Goal: Task Accomplishment & Management: Complete application form

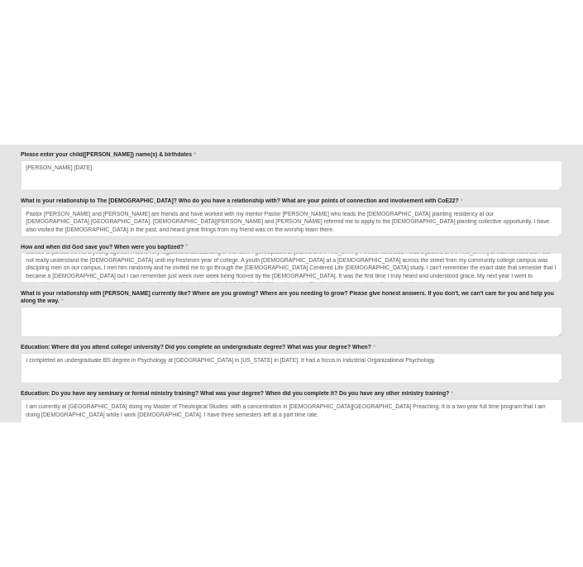
scroll to position [946, 0]
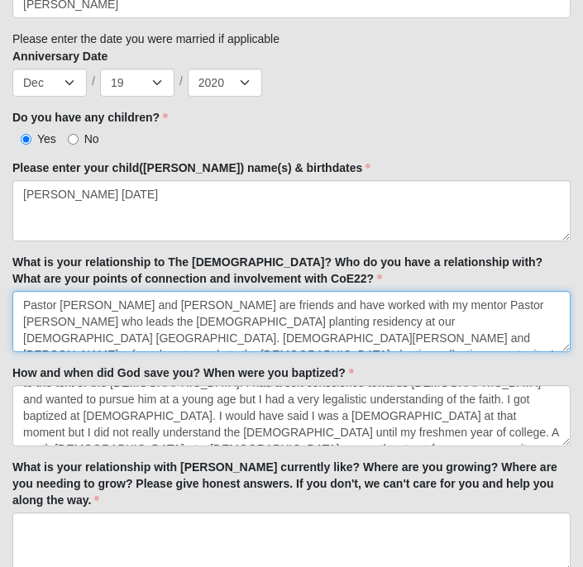
click at [413, 291] on textarea "Pastor [PERSON_NAME] and [PERSON_NAME] are friends and have worked with my ment…" at bounding box center [291, 321] width 558 height 61
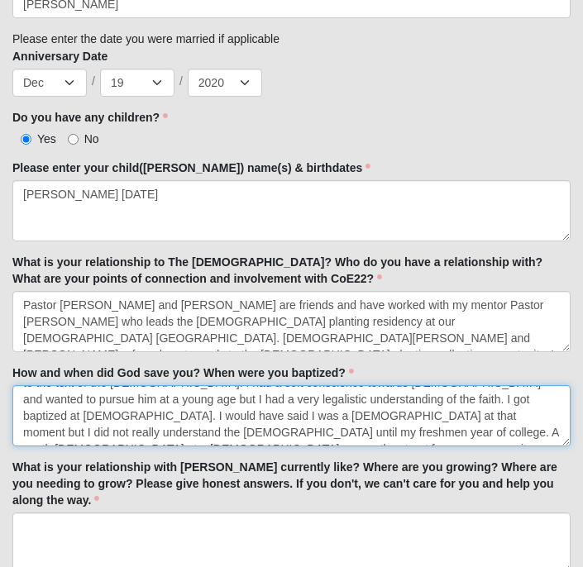
click at [306, 426] on textarea "I was raised in a very conservative and hyper charismatic [DEMOGRAPHIC_DATA] bu…" at bounding box center [291, 415] width 558 height 61
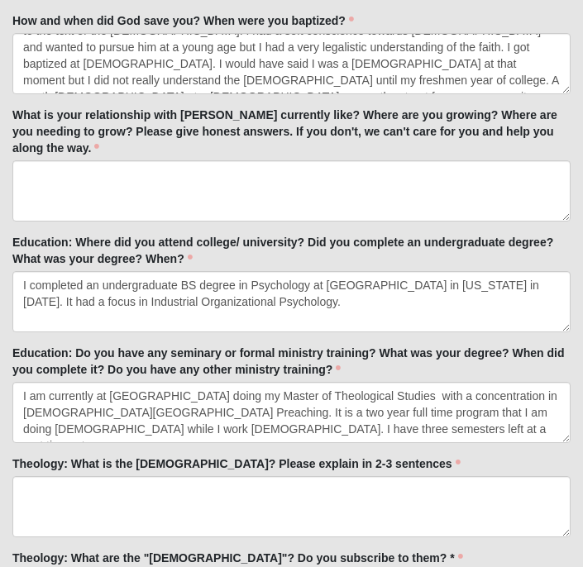
scroll to position [1301, 0]
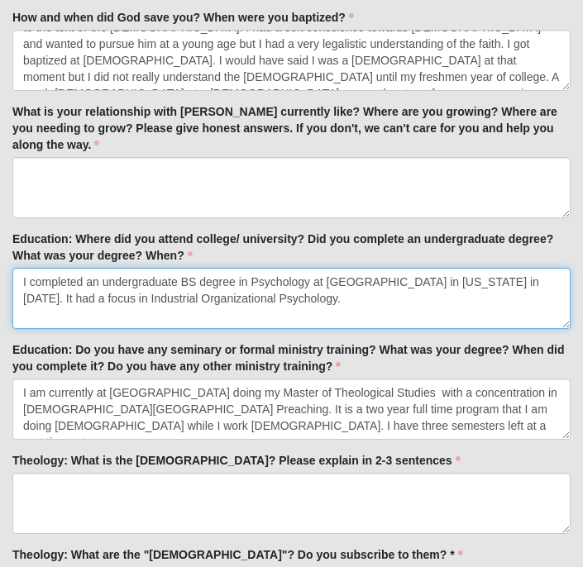
click at [263, 299] on textarea "I completed an undergraduate BS degree in Psychology at [GEOGRAPHIC_DATA] in [U…" at bounding box center [291, 298] width 558 height 61
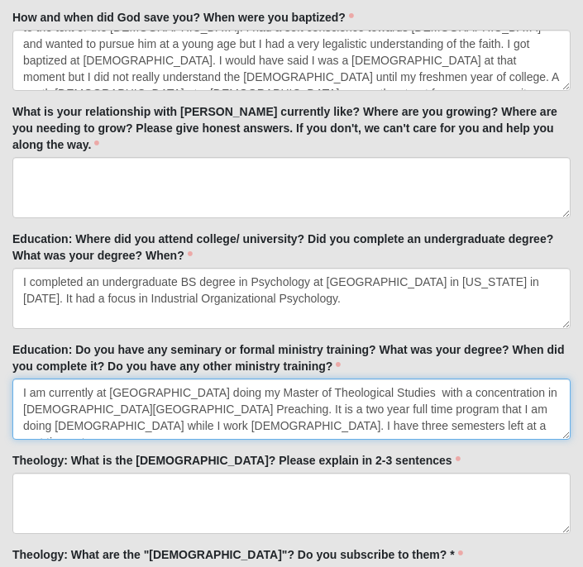
click at [355, 416] on textarea "I am currently at [GEOGRAPHIC_DATA] doing my Master of Theological Studies with…" at bounding box center [291, 409] width 558 height 61
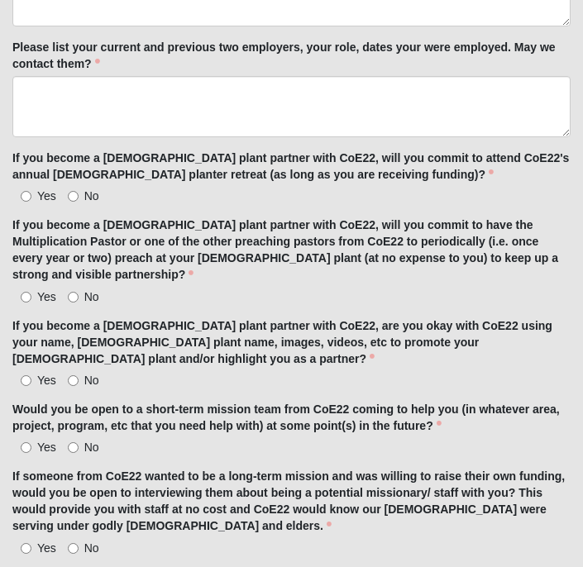
scroll to position [4472, 0]
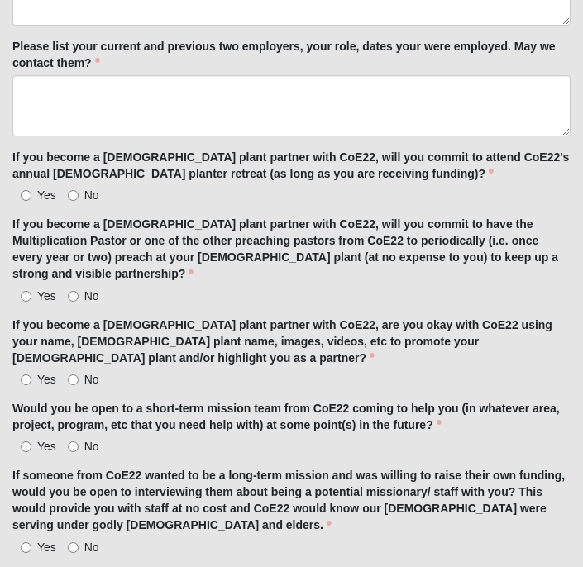
click at [26, 190] on input "Yes" at bounding box center [26, 195] width 11 height 11
radio input "true"
click at [31, 288] on label "Yes" at bounding box center [34, 296] width 44 height 17
click at [31, 291] on input "Yes" at bounding box center [26, 296] width 11 height 11
radio input "true"
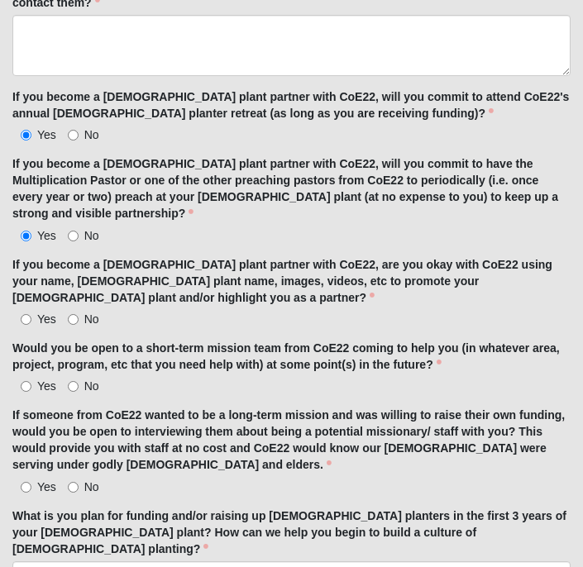
scroll to position [4532, 0]
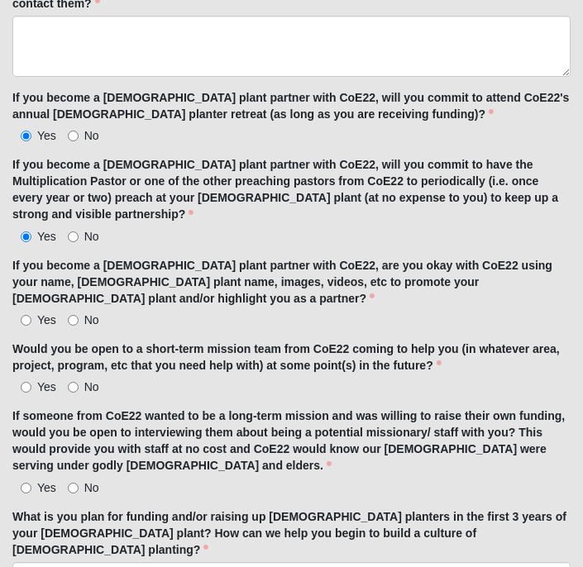
click at [30, 315] on input "Yes" at bounding box center [26, 320] width 11 height 11
radio input "true"
click at [23, 382] on input "Yes" at bounding box center [26, 387] width 11 height 11
radio input "true"
click at [26, 483] on input "Yes" at bounding box center [26, 488] width 11 height 11
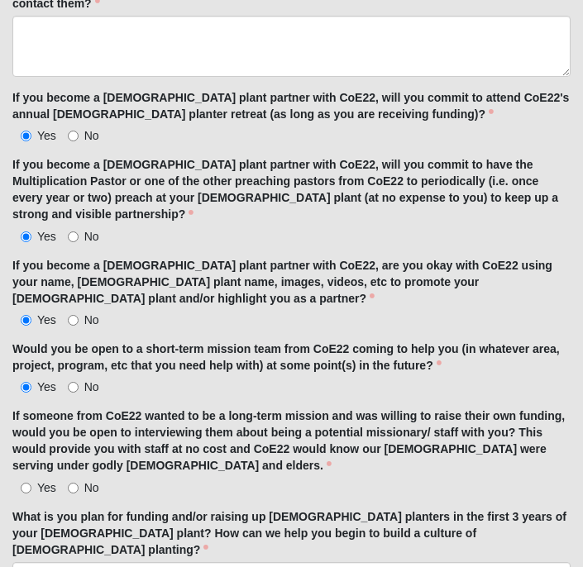
radio input "true"
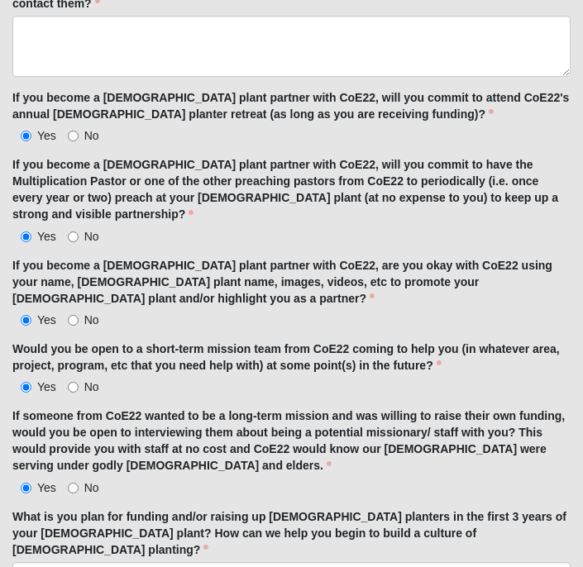
click at [213, 508] on label "What is you plan for funding and/or raising up [DEMOGRAPHIC_DATA] planters in t…" at bounding box center [291, 533] width 558 height 50
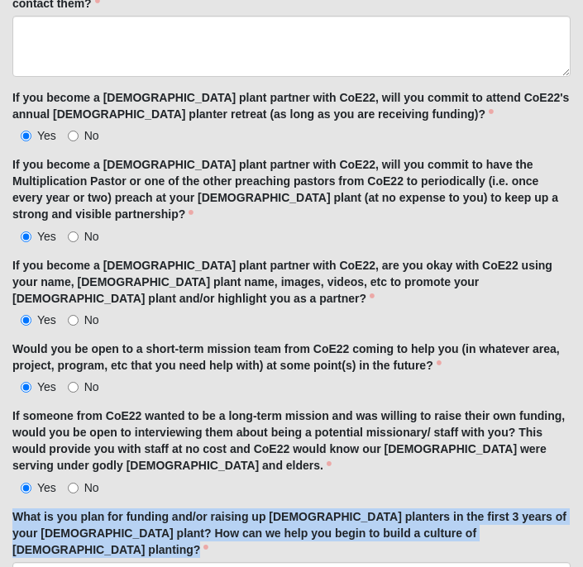
click at [213, 508] on label "What is you plan for funding and/or raising up [DEMOGRAPHIC_DATA] planters in t…" at bounding box center [291, 533] width 558 height 50
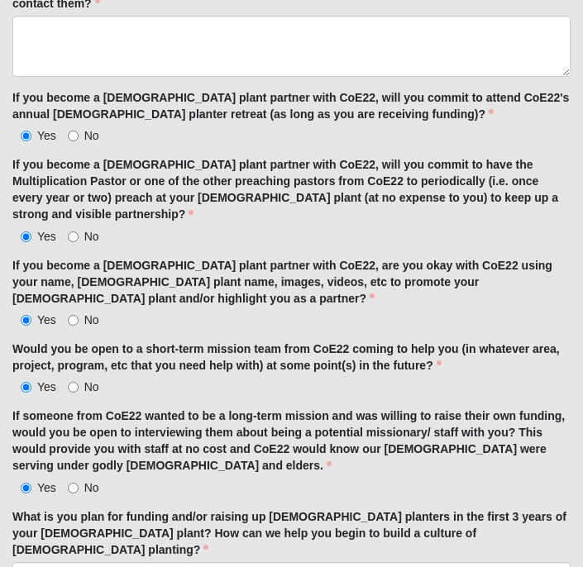
click at [213, 508] on label "What is you plan for funding and/or raising up [DEMOGRAPHIC_DATA] planters in t…" at bounding box center [291, 533] width 558 height 50
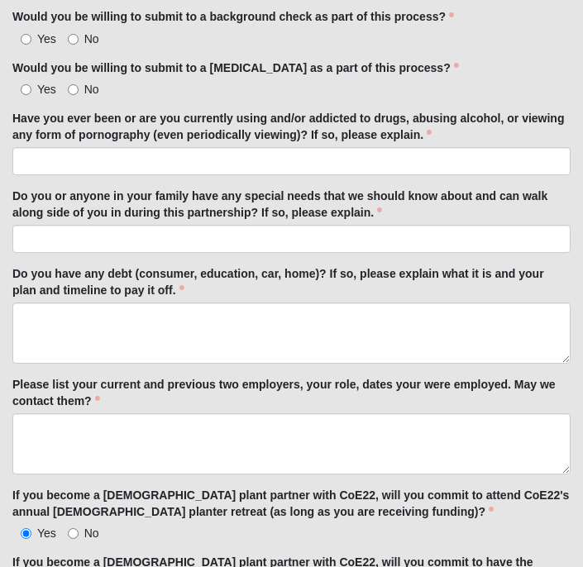
scroll to position [4114, 0]
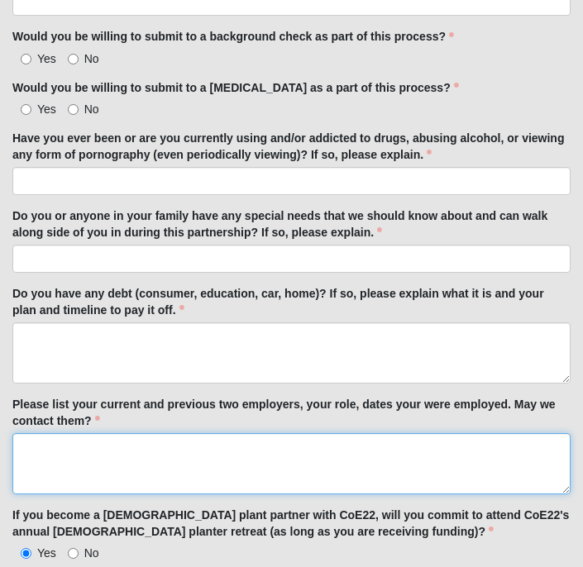
click at [198, 433] on textarea "Please list your current and previous two employers, your role, dates your were…" at bounding box center [291, 463] width 558 height 61
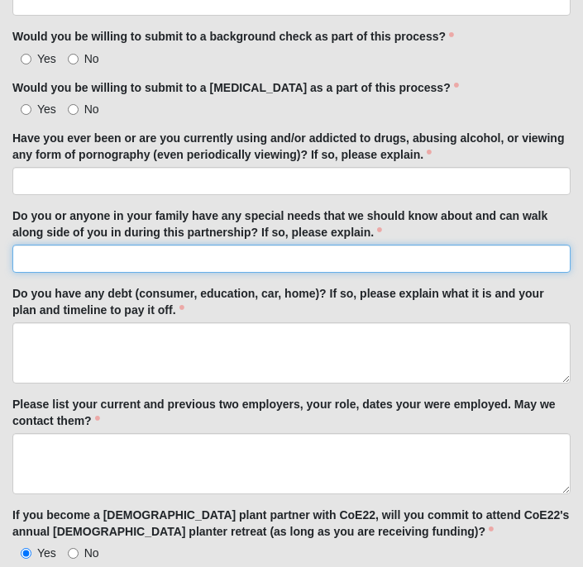
click at [224, 245] on input "Do you or anyone in your family have any special needs that we should know abou…" at bounding box center [291, 259] width 558 height 28
type input "B"
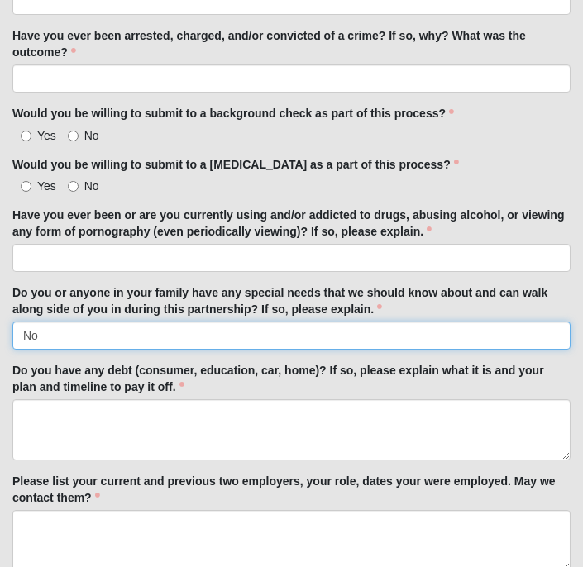
scroll to position [4032, 0]
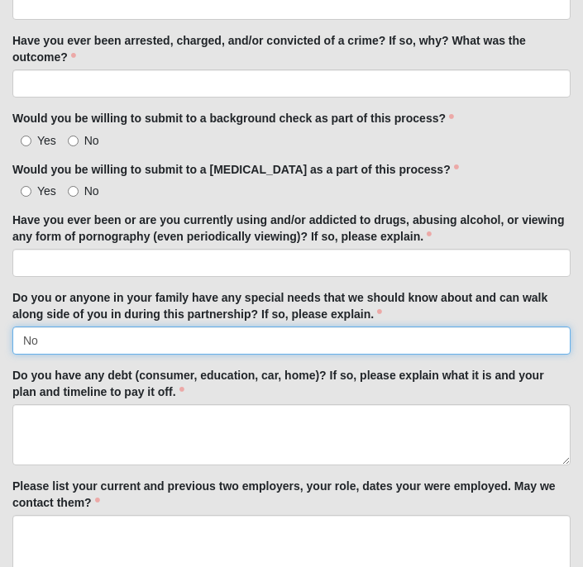
type input "No"
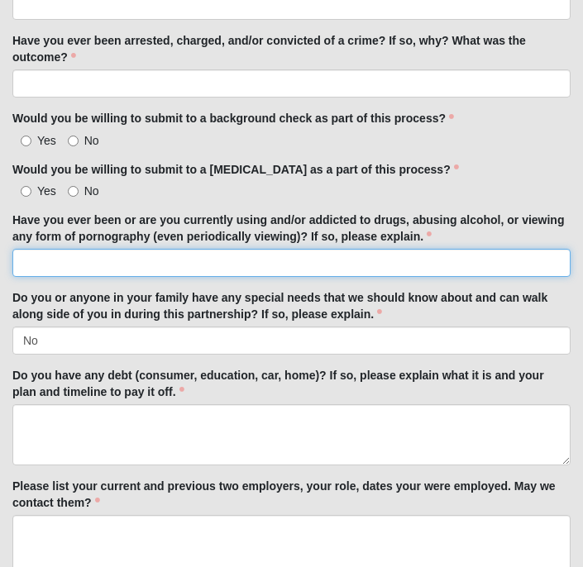
click at [402, 249] on input "Have you ever been or are you currently using and/or addicted to drugs, abusing…" at bounding box center [291, 263] width 558 height 28
click at [321, 249] on input "No" at bounding box center [291, 263] width 558 height 28
type input "No"
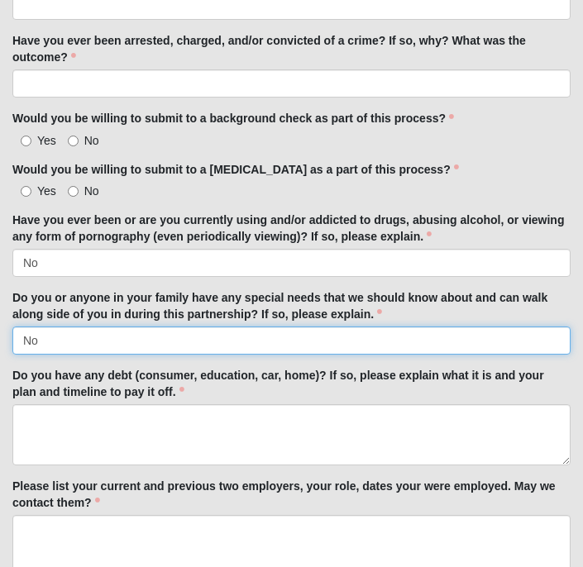
click at [188, 327] on input "No" at bounding box center [291, 341] width 558 height 28
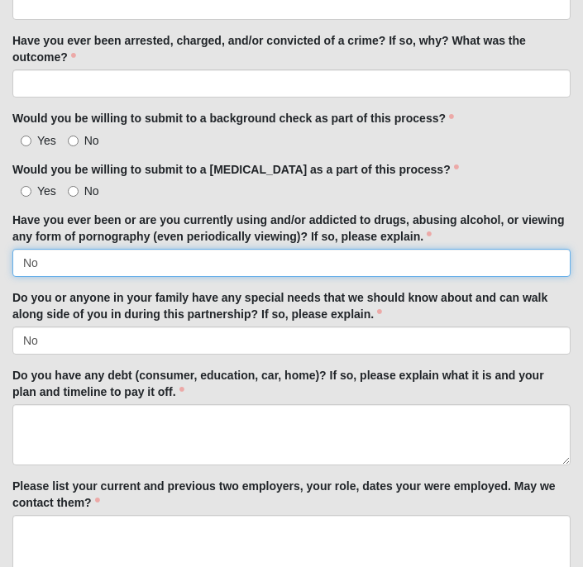
click at [206, 249] on input "No" at bounding box center [291, 263] width 558 height 28
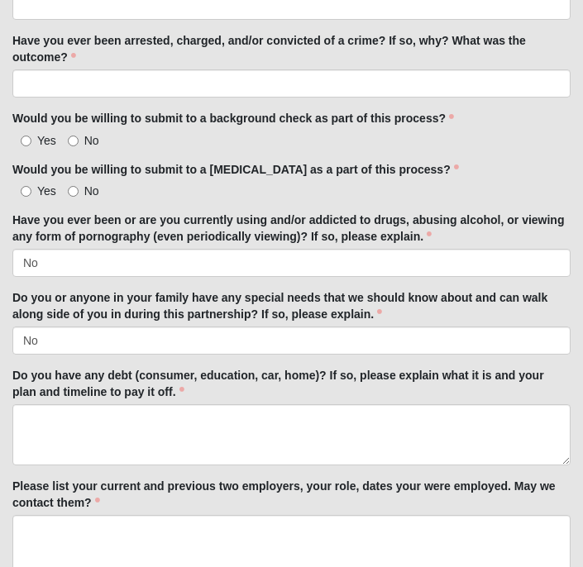
click at [21, 183] on label "Yes" at bounding box center [34, 191] width 44 height 17
click at [21, 186] on input "Yes" at bounding box center [26, 191] width 11 height 11
radio input "true"
click at [28, 47] on button "button" at bounding box center [15, 42] width 30 height 31
click at [28, 47] on div at bounding box center [98, 47] width 197 height 43
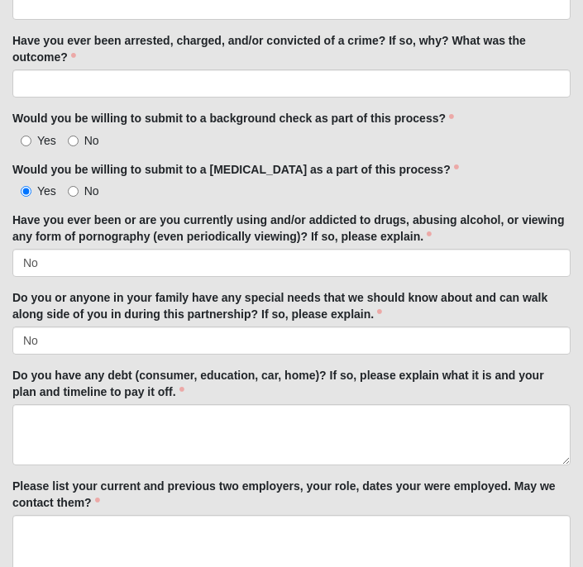
click at [31, 36] on div at bounding box center [98, 47] width 197 height 43
click at [23, 40] on div at bounding box center [98, 47] width 197 height 43
click at [40, 42] on div at bounding box center [98, 47] width 197 height 43
click at [52, 42] on div at bounding box center [98, 47] width 197 height 43
click at [21, 42] on div at bounding box center [98, 47] width 197 height 43
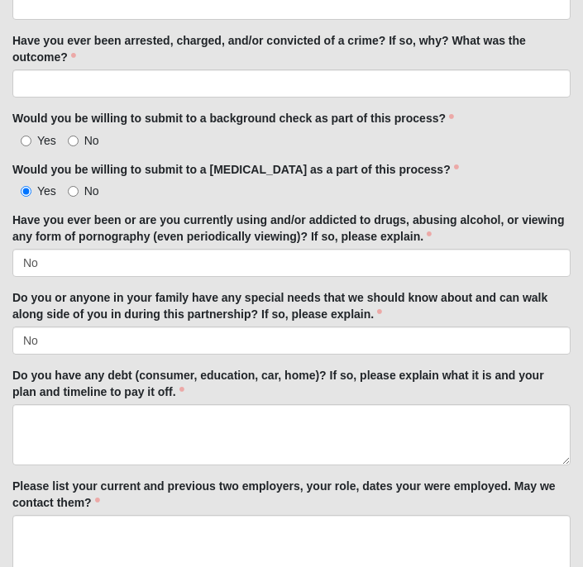
click at [24, 42] on div at bounding box center [98, 47] width 197 height 43
click at [85, 36] on div at bounding box center [98, 47] width 197 height 43
click at [75, 38] on div at bounding box center [98, 47] width 197 height 43
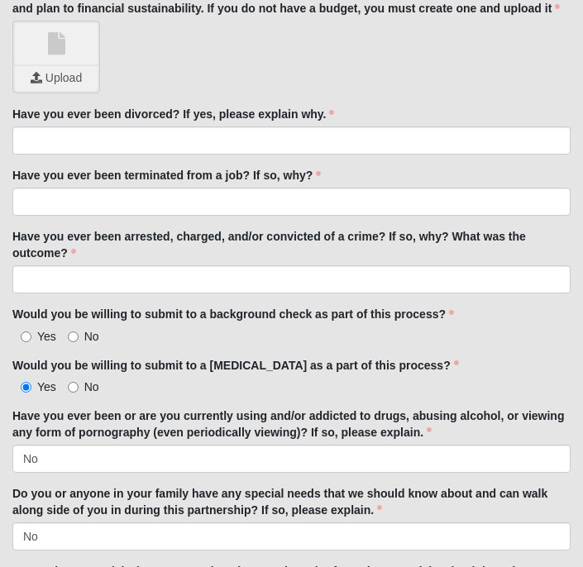
scroll to position [3834, 0]
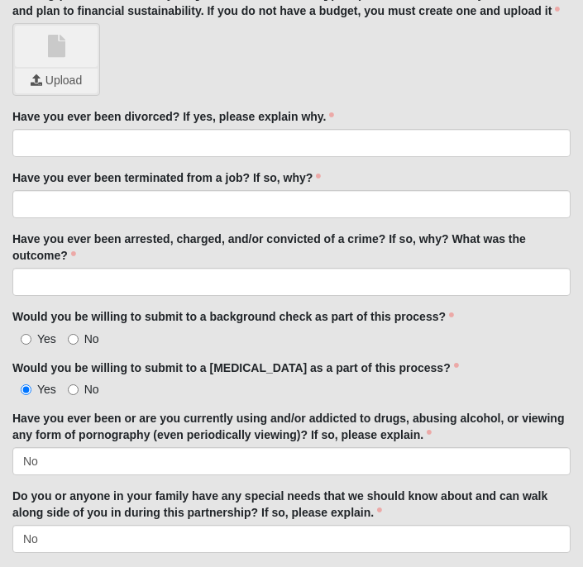
click at [26, 334] on input "Yes" at bounding box center [26, 339] width 11 height 11
radio input "true"
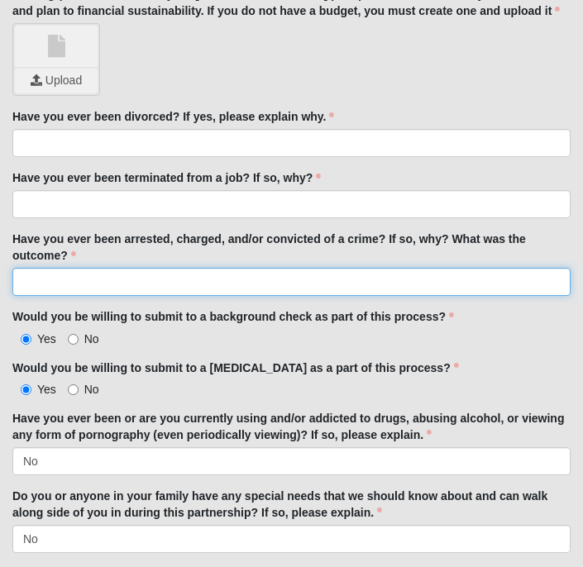
click at [181, 268] on input "Have you ever been arrested, charged, and/or convicted of a crime? If so, why? …" at bounding box center [291, 282] width 558 height 28
type input "No"
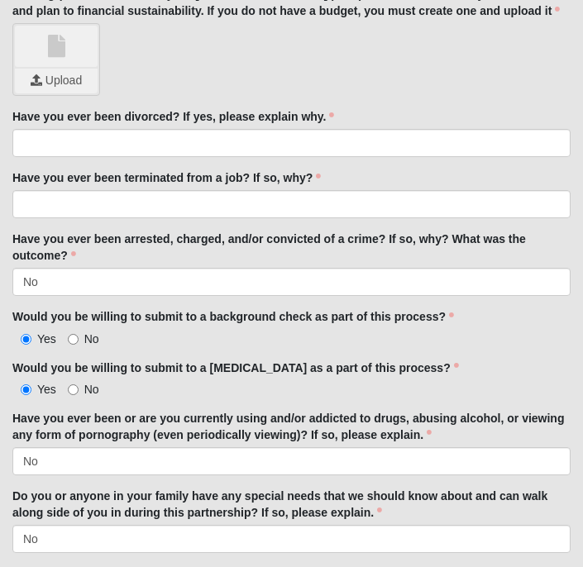
click at [156, 108] on div "Hello [PERSON_NAME] My Account Log Out" at bounding box center [98, 91] width 172 height 42
click at [156, 107] on div "Hello [PERSON_NAME] My Account Log Out" at bounding box center [98, 91] width 172 height 42
click at [129, 105] on link "Hello [PERSON_NAME]" at bounding box center [86, 89] width 172 height 33
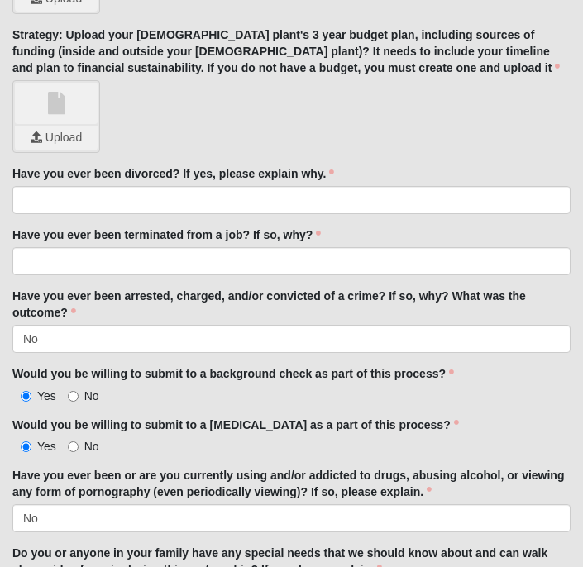
scroll to position [3765, 0]
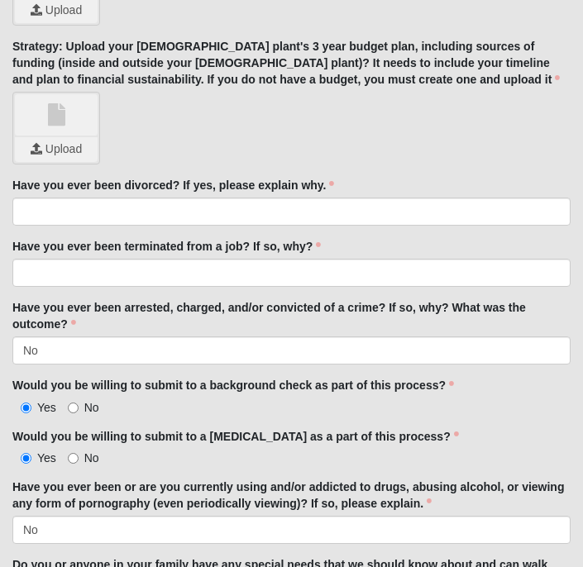
click at [119, 109] on div "Hello [PERSON_NAME] My Account Log Out" at bounding box center [98, 91] width 172 height 42
click at [53, 106] on link "Hello [PERSON_NAME]" at bounding box center [86, 89] width 172 height 33
click at [52, 96] on span "Hello [PERSON_NAME]" at bounding box center [80, 89] width 136 height 13
click at [51, 89] on span "Hello [PERSON_NAME]" at bounding box center [80, 89] width 136 height 13
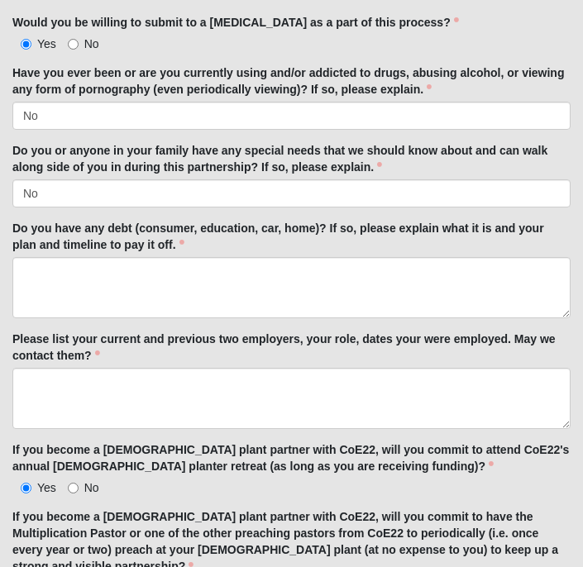
scroll to position [4197, 0]
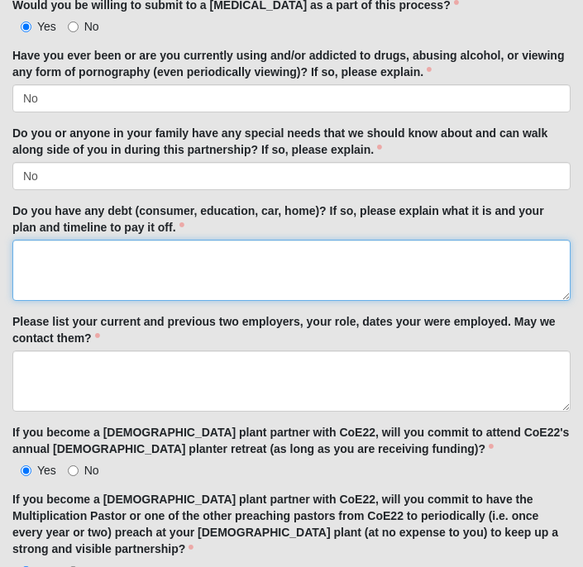
click at [310, 240] on textarea "Do you have any debt (consumer, education, car, home)? If so, please explain wh…" at bounding box center [291, 270] width 558 height 61
type textarea "E"
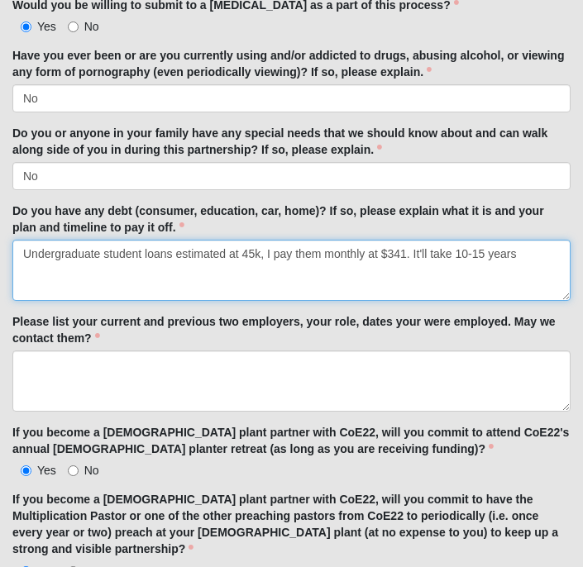
click at [181, 240] on textarea "Undergraduate student loans estimated at 45k, I pay them monthly at $341. It'll…" at bounding box center [291, 270] width 558 height 61
click at [179, 240] on textarea "Undergraduate student loans estimated at 45k, I pay them monthly at $341. It'll…" at bounding box center [291, 270] width 558 height 61
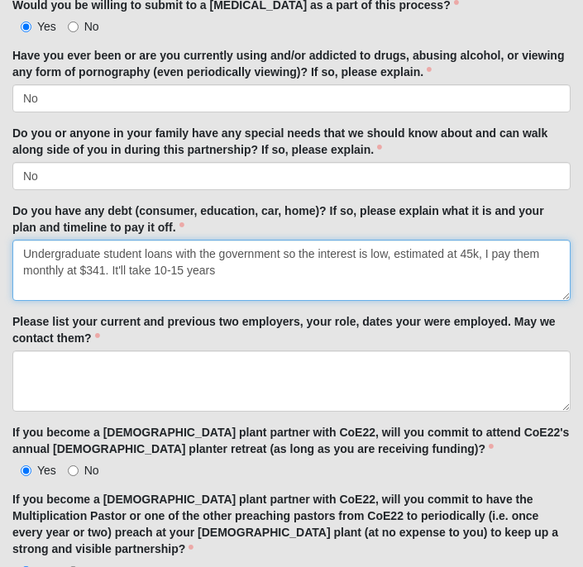
click at [483, 240] on textarea "Undergraduate student loans with the government so the interest is low, estimat…" at bounding box center [291, 270] width 558 height 61
click at [471, 240] on textarea "Undergraduate student loans with the government so the interest is low, estimat…" at bounding box center [291, 270] width 558 height 61
click at [104, 240] on textarea "Undergraduate student loans with the government so the interest is low, estimat…" at bounding box center [291, 270] width 558 height 61
click at [284, 240] on textarea "Undergraduate student loans with the government so the interest is low, estimat…" at bounding box center [291, 270] width 558 height 61
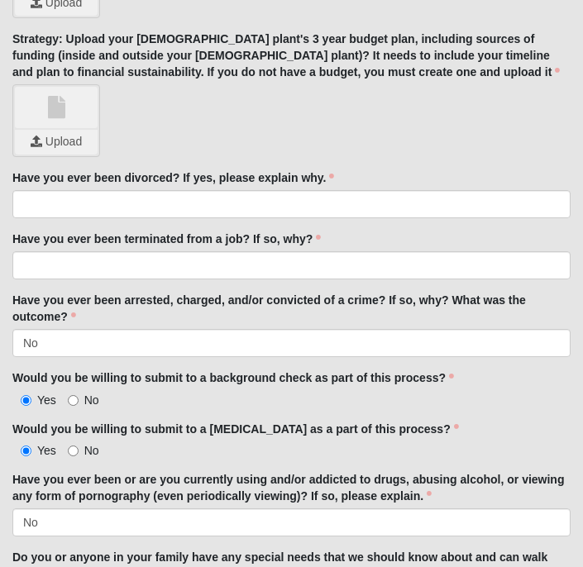
scroll to position [3754, 0]
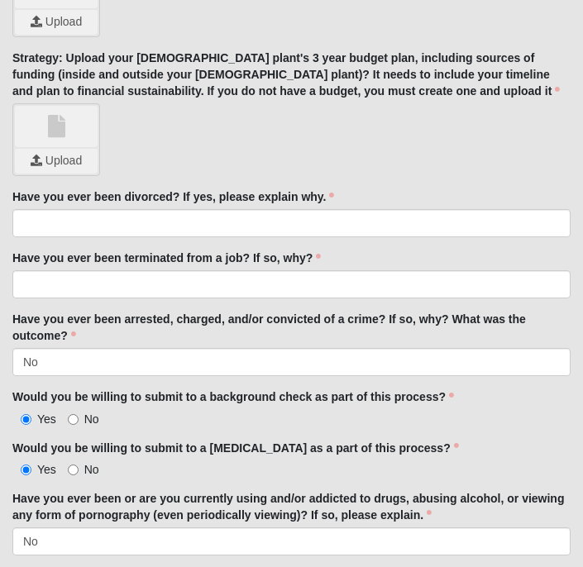
type textarea "Undergraduate student loans with the government so the interest is low, estimat…"
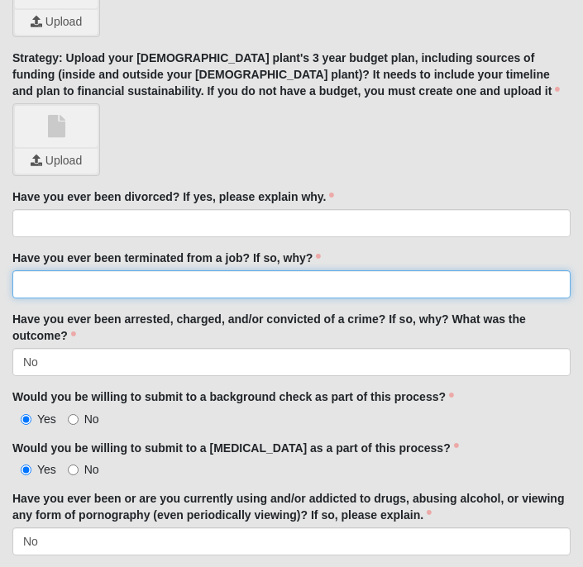
click at [256, 270] on input "Have you ever been terminated from a job? If so, why?" at bounding box center [291, 284] width 558 height 28
type input "No"
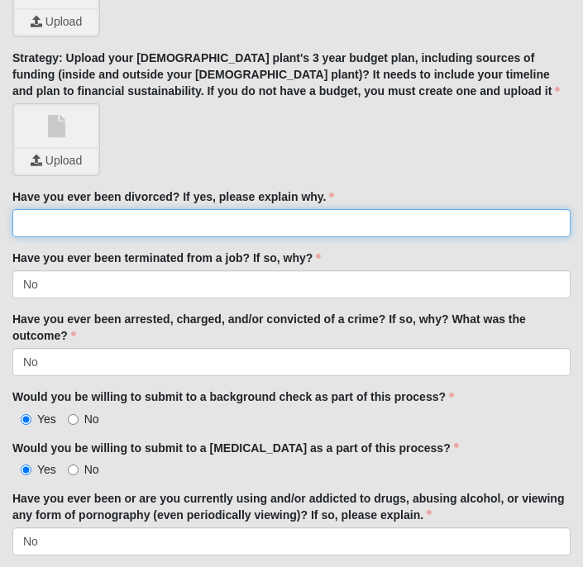
click at [226, 209] on input "Have you ever been divorced? If yes, please explain why." at bounding box center [291, 223] width 558 height 28
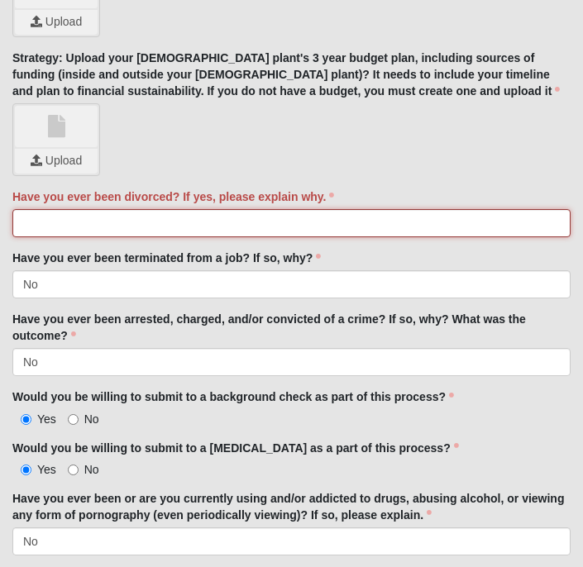
type input "n"
type input "No"
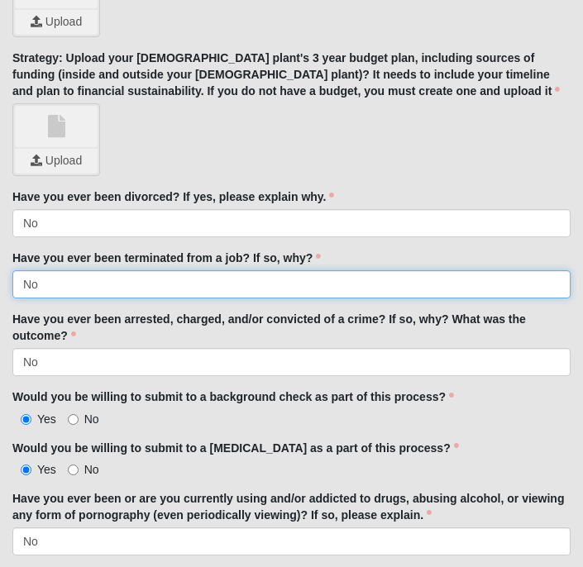
click at [198, 270] on input "No" at bounding box center [291, 284] width 558 height 28
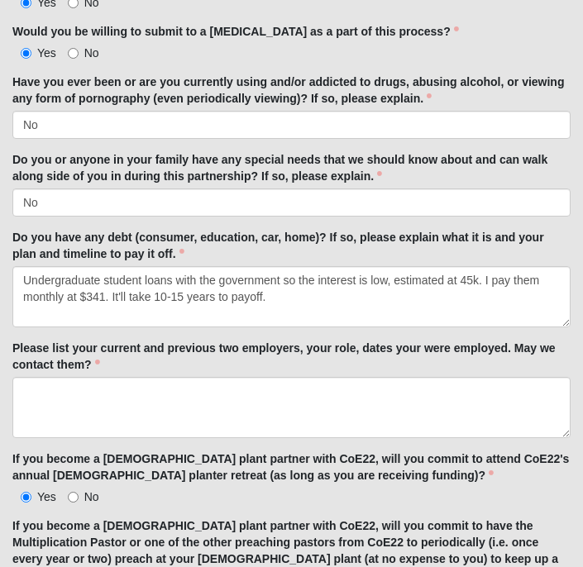
scroll to position [4189, 0]
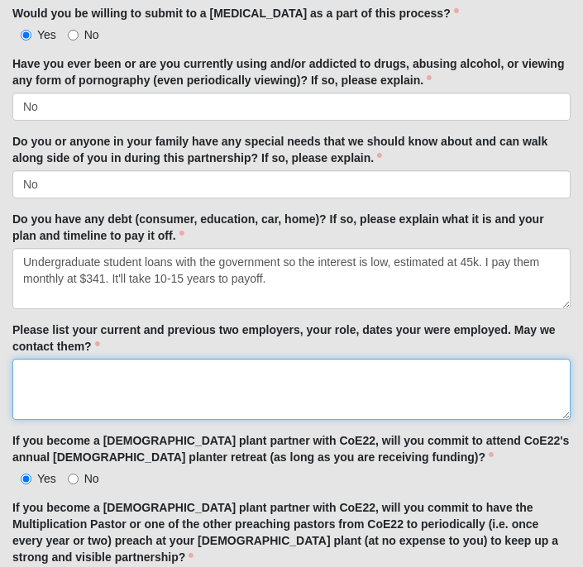
click at [142, 359] on textarea "Please list your current and previous two employers, your role, dates your were…" at bounding box center [291, 389] width 558 height 61
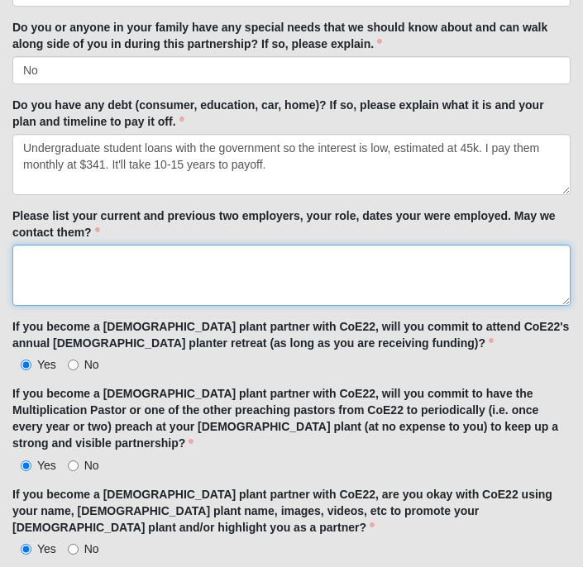
scroll to position [4304, 0]
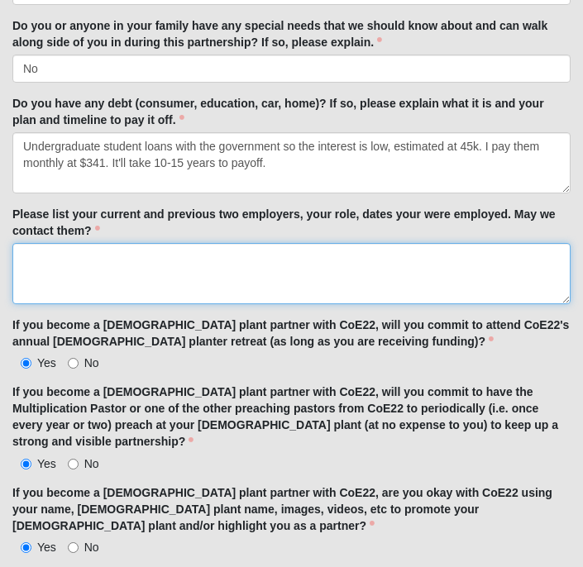
type textarea "R"
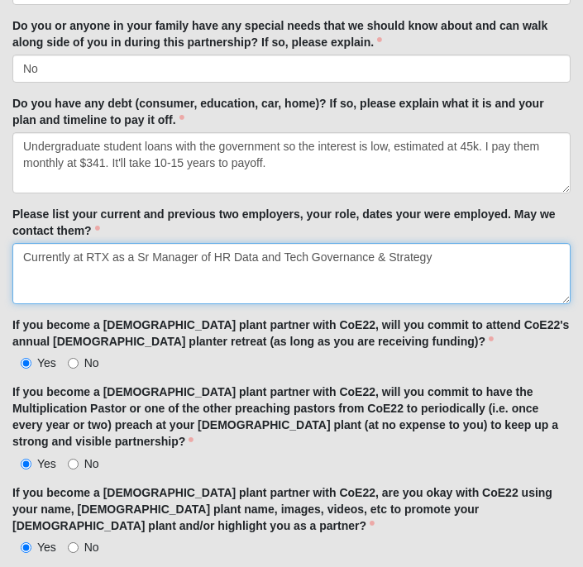
click at [270, 243] on textarea "Currently at RTX as a Sr Manager of HR Data and Tech Governance & Strategy" at bounding box center [291, 273] width 558 height 61
click at [477, 243] on textarea "Currently at RTX as a Sr Manager of HR Data & Tech Governance & Strategy" at bounding box center [291, 273] width 558 height 61
drag, startPoint x: 370, startPoint y: 158, endPoint x: 269, endPoint y: 159, distance: 101.7
click at [269, 243] on textarea "Currently at RTX as a Sr Manager of HR Data & Tech Governance & Strategy" at bounding box center [291, 273] width 558 height 61
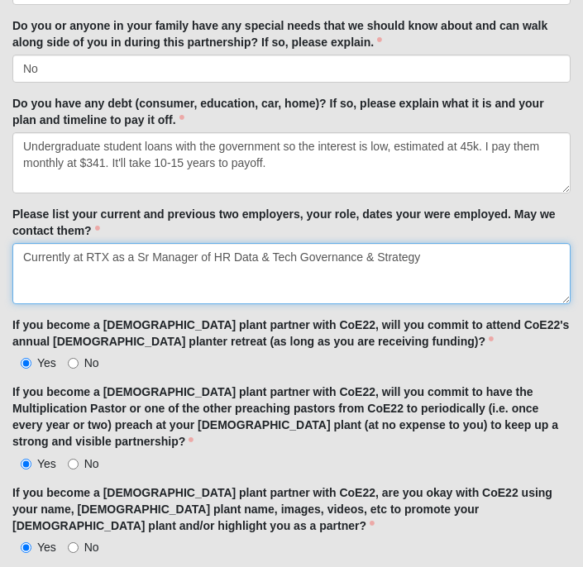
click at [327, 243] on textarea "Currently at RTX as a Sr Manager of HR Data & Tech Governance & Strategy" at bounding box center [291, 273] width 558 height 61
click at [373, 243] on textarea "Currently at RTX as a Sr Manager of HR Data & Tech Governance & Strategy" at bounding box center [291, 273] width 558 height 61
click at [469, 243] on textarea "Currently at RTX as a Sr Manager of HR Data & Tech Strategy" at bounding box center [291, 273] width 558 height 61
click at [157, 243] on textarea "Currently at RTX as a Sr Manager of HR Data & Tech Strategy. My previous employ…" at bounding box center [291, 273] width 558 height 61
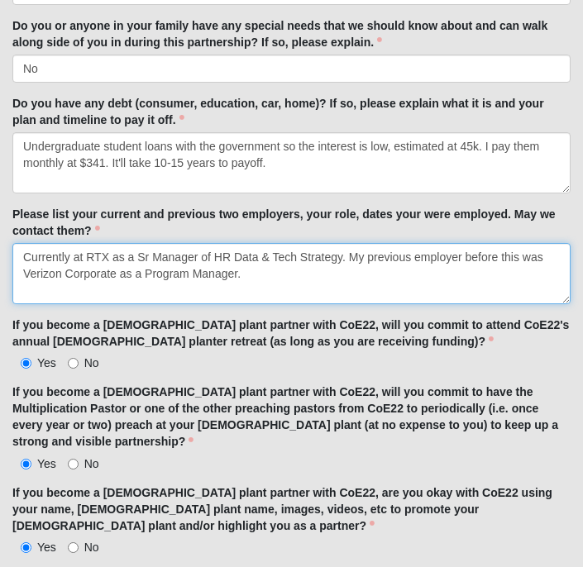
click at [157, 243] on textarea "Currently at RTX as a Sr Manager of HR Data & Tech Strategy. My previous employ…" at bounding box center [291, 273] width 558 height 61
click at [266, 243] on textarea "Currently at RTX as a Sr Manager of HR Data & Tech Strategy. My previous employ…" at bounding box center [291, 273] width 558 height 61
click at [346, 243] on textarea "Currently at RTX as a Sr Manager of HR Data & Tech Strategy. My previous employ…" at bounding box center [291, 273] width 558 height 61
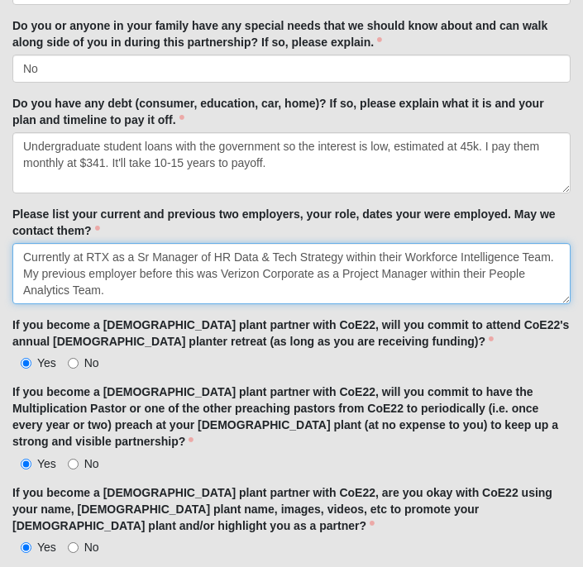
click at [365, 243] on textarea "Currently at RTX as a Sr Manager of HR Data & Tech Strategy within their Workfo…" at bounding box center [291, 273] width 558 height 61
type textarea "Currently at RTX as a Sr Manager of HR Data & Tech Strategy within their Workfo…"
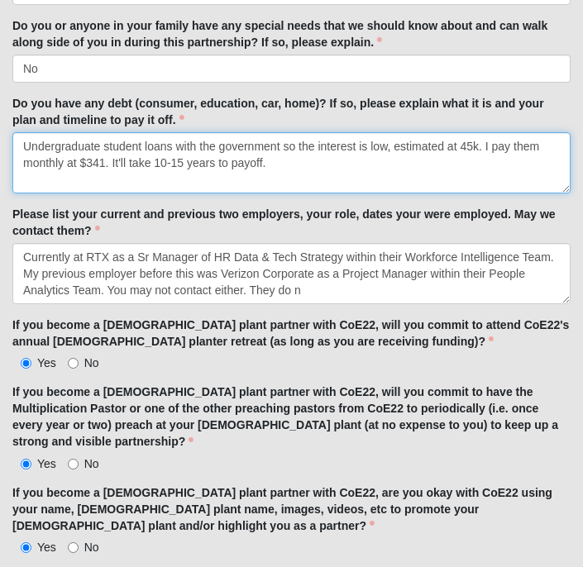
click at [333, 132] on textarea "Undergraduate student loans with the government so the interest is low, estimat…" at bounding box center [291, 162] width 558 height 61
click at [351, 132] on textarea "Undergraduate student loans with the government so the interest is low, estimat…" at bounding box center [291, 162] width 558 height 61
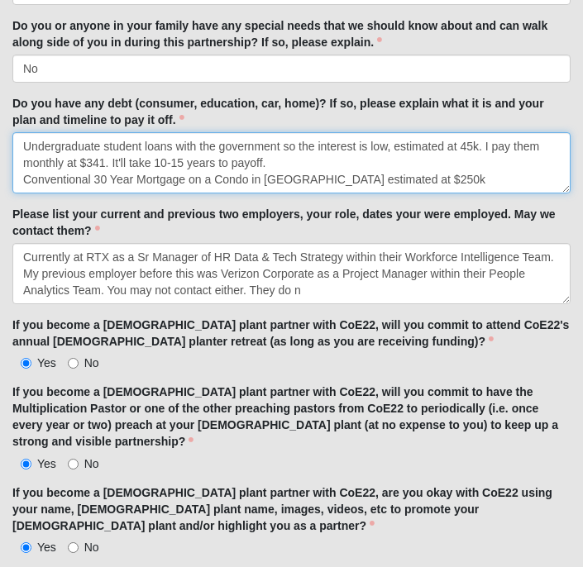
click at [463, 132] on textarea "Undergraduate student loans with the government so the interest is low, estimat…" at bounding box center [291, 162] width 558 height 61
click at [415, 132] on textarea "Undergraduate student loans with the government so the interest is low, estimat…" at bounding box center [291, 162] width 558 height 61
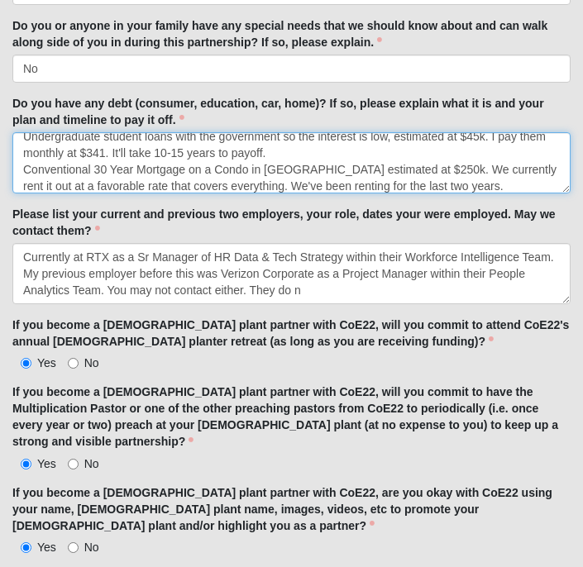
click at [317, 132] on textarea "Undergraduate student loans with the government so the interest is low, estimat…" at bounding box center [291, 162] width 558 height 61
click at [451, 132] on textarea "Undergraduate student loans with the government so the interest is low, estimat…" at bounding box center [291, 162] width 558 height 61
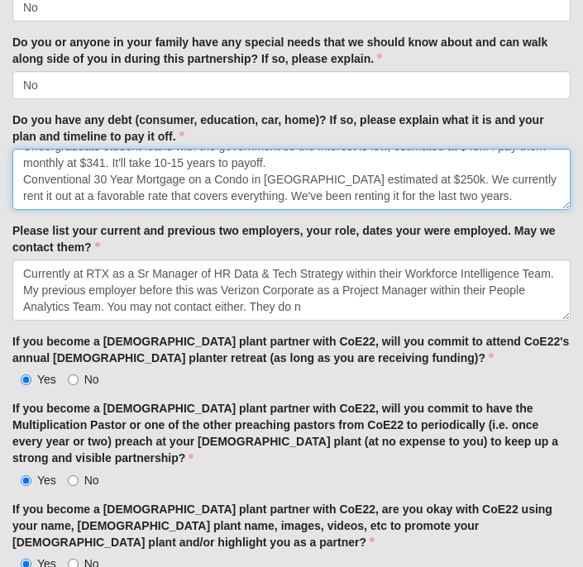
scroll to position [17, 0]
click at [449, 149] on textarea "Undergraduate student loans with the government so the interest is low, estimat…" at bounding box center [291, 179] width 558 height 61
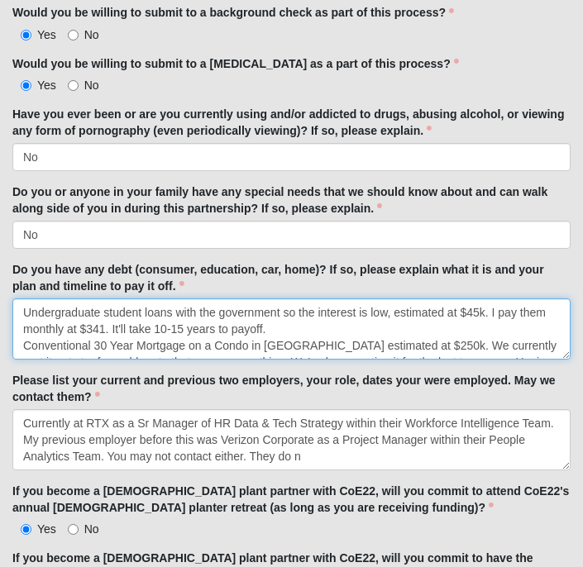
scroll to position [0, 0]
click at [333, 298] on textarea "Undergraduate student loans with the government so the interest is low, estimat…" at bounding box center [291, 328] width 558 height 61
click at [321, 298] on textarea "Undergraduate student loans with the government so the interest is low, estimat…" at bounding box center [291, 328] width 558 height 61
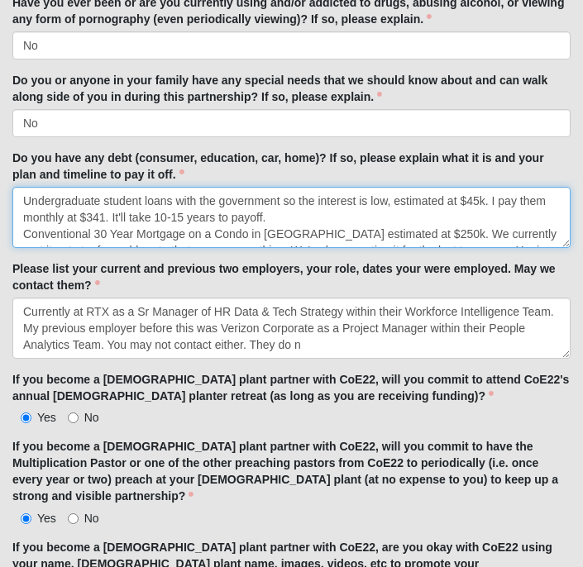
scroll to position [4256, 0]
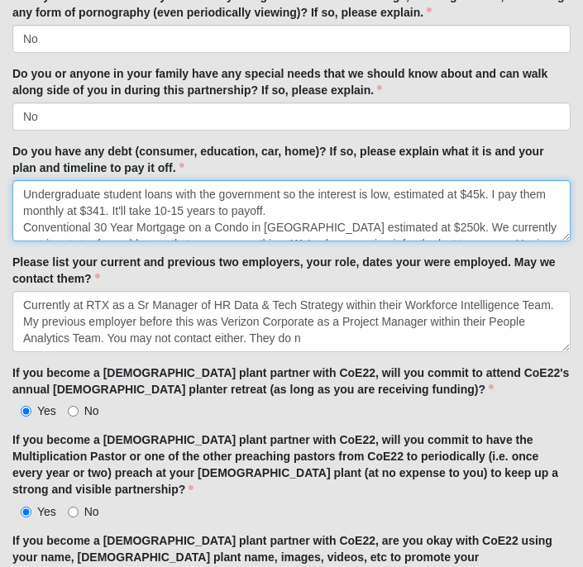
type textarea "Undergraduate student loans with the government so the interest is low, estimat…"
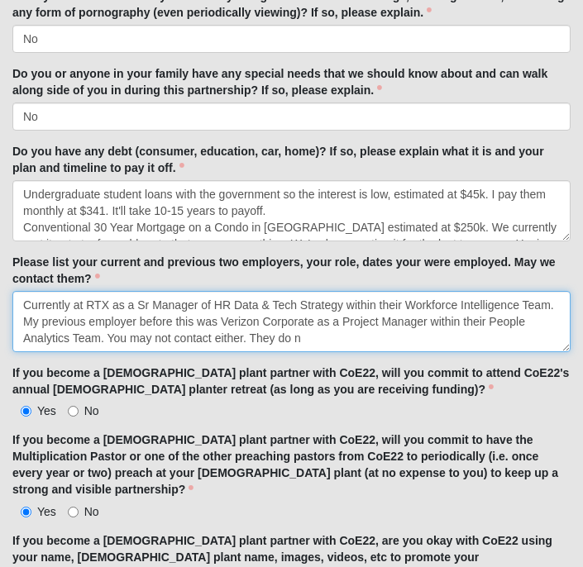
click at [313, 291] on textarea "Currently at RTX as a Sr Manager of HR Data & Tech Strategy within their Workfo…" at bounding box center [291, 321] width 558 height 61
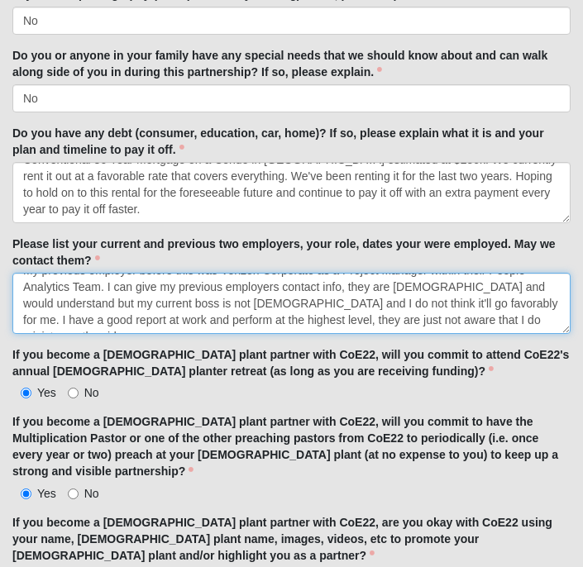
scroll to position [4048, 0]
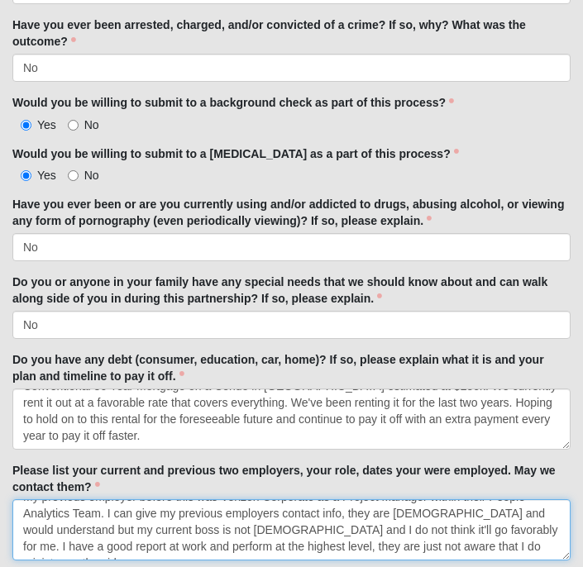
type textarea "Currently at RTX as a Sr Manager of HR Data & Tech Strategy within their Workfo…"
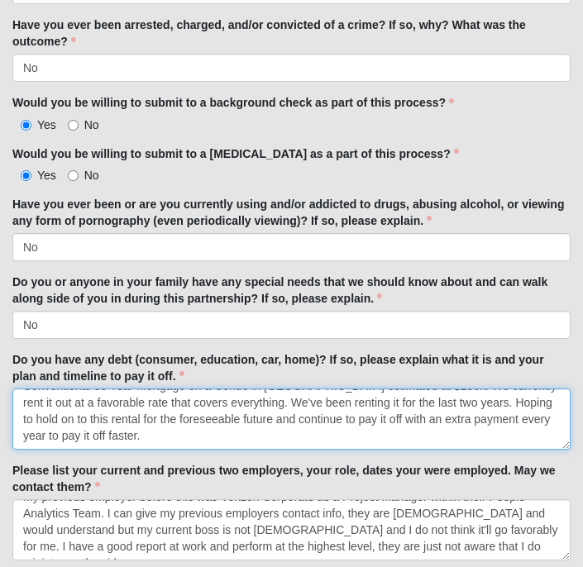
click at [292, 389] on textarea "Undergraduate student loans with the government so the interest is low, estimat…" at bounding box center [291, 419] width 558 height 61
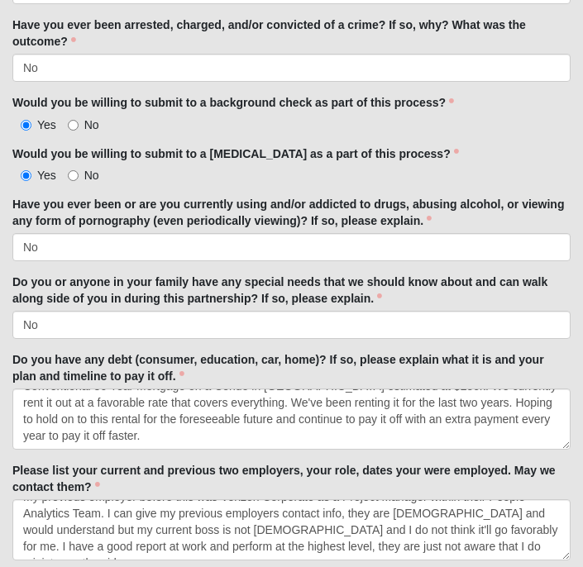
click at [426, 389] on textarea "Undergraduate student loans with the government so the interest is low, estimat…" at bounding box center [291, 419] width 558 height 61
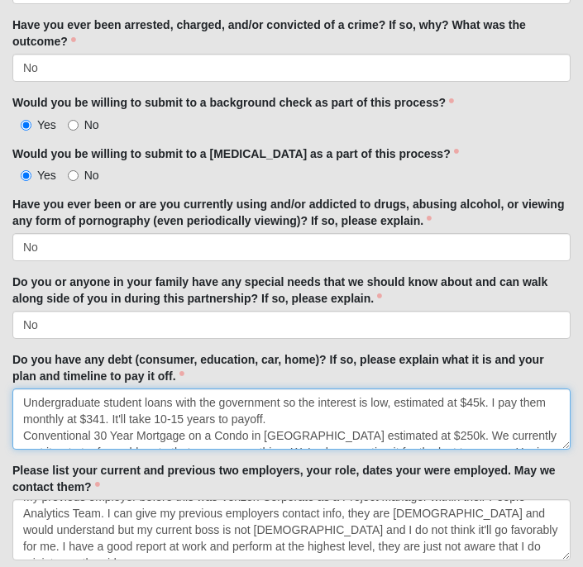
scroll to position [50, 0]
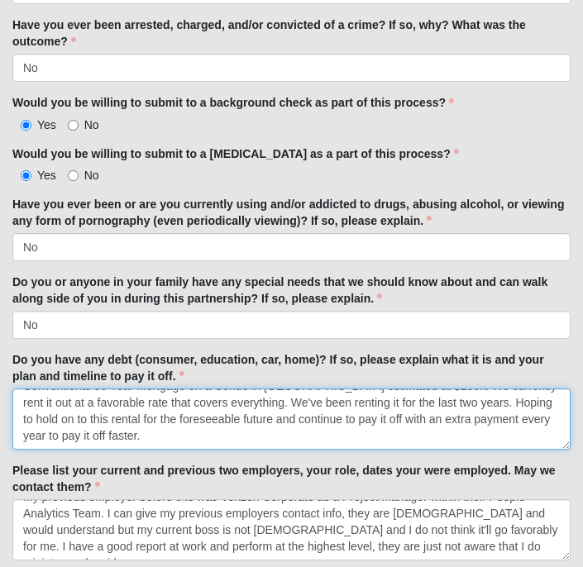
drag, startPoint x: 24, startPoint y: 305, endPoint x: 266, endPoint y: 445, distance: 279.6
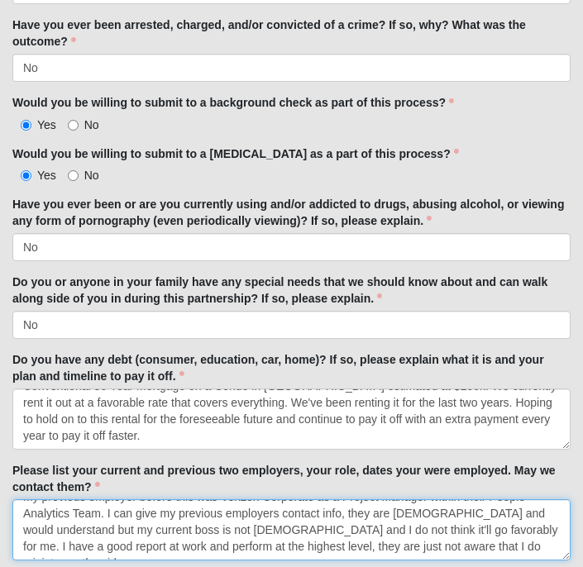
click at [186, 499] on textarea "Currently at RTX as a Sr Manager of HR Data & Tech Strategy within their Workfo…" at bounding box center [291, 529] width 558 height 61
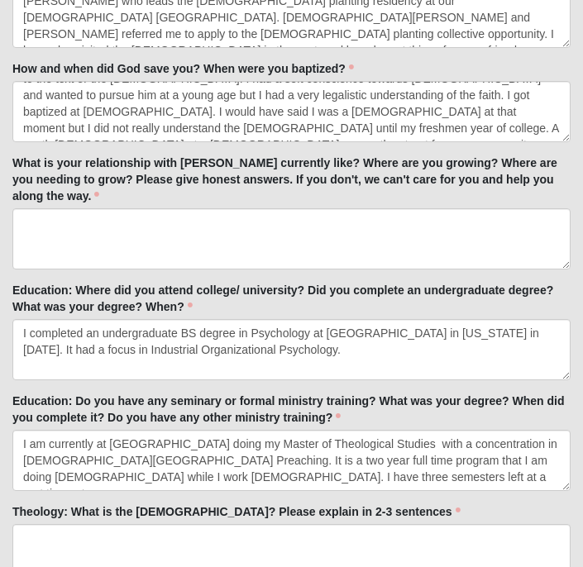
scroll to position [1251, 0]
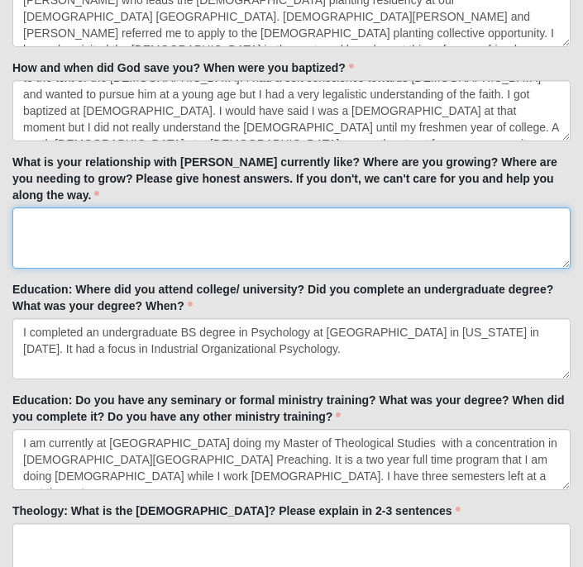
click at [398, 232] on textarea "What is your relationship with [PERSON_NAME] currently like? Where are you grow…" at bounding box center [291, 237] width 558 height 61
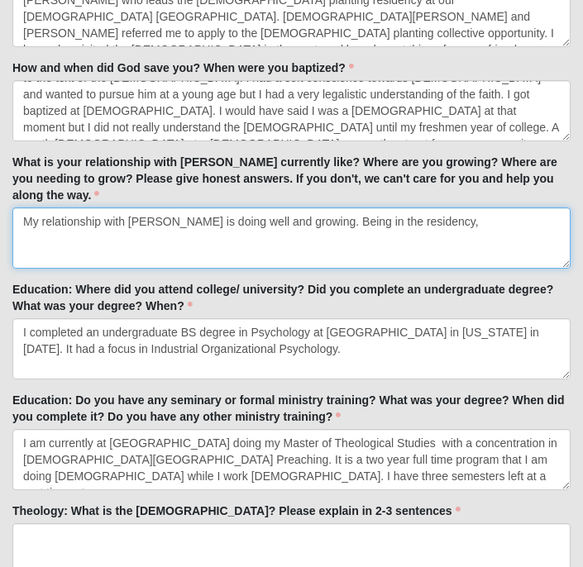
click at [365, 220] on textarea "My relationship with [PERSON_NAME] is doing well and growing. Being in the resi…" at bounding box center [291, 237] width 558 height 61
click at [550, 247] on textarea "My relationship with [PERSON_NAME] is doing well and growing. Being in the [DEM…" at bounding box center [291, 237] width 558 height 61
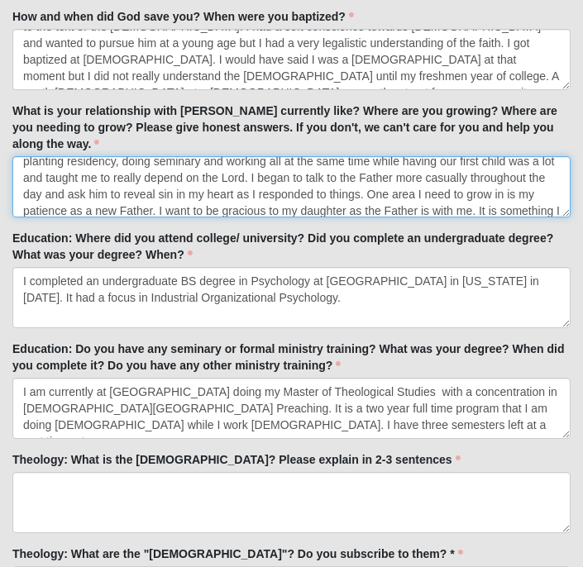
scroll to position [39, 0]
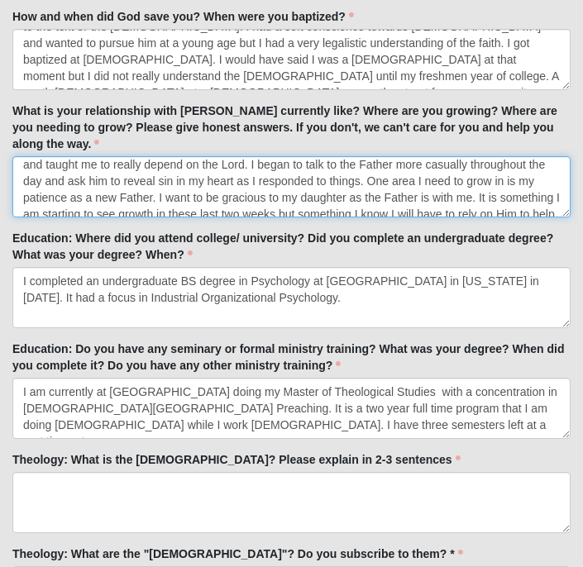
click at [502, 172] on textarea "My relationship with [PERSON_NAME] is doing well and growing. Being in the [DEM…" at bounding box center [291, 186] width 558 height 61
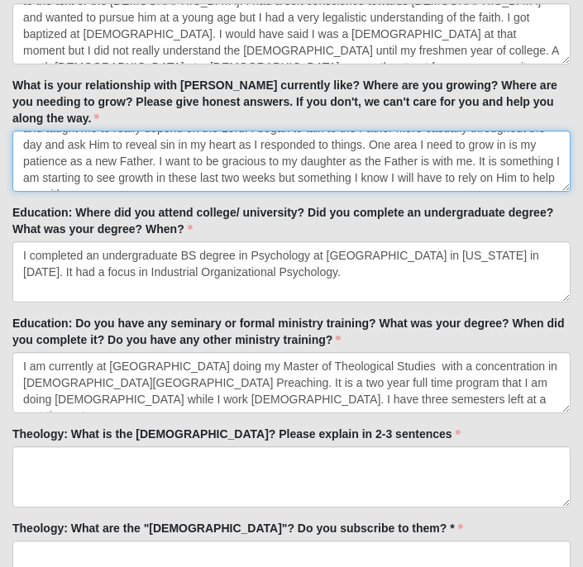
scroll to position [1329, 0]
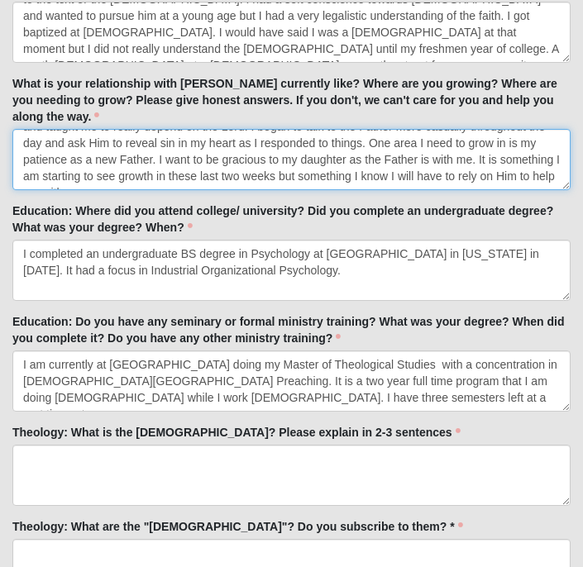
click at [384, 145] on textarea "My relationship with [PERSON_NAME] is doing well and growing. Being in the [DEM…" at bounding box center [291, 159] width 558 height 61
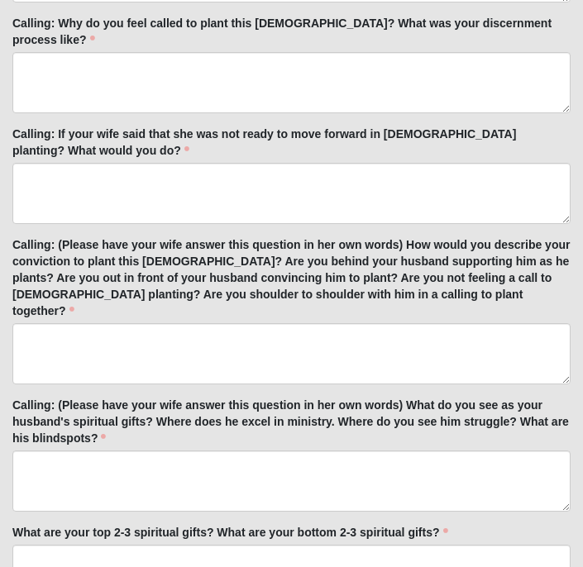
scroll to position [2705, 0]
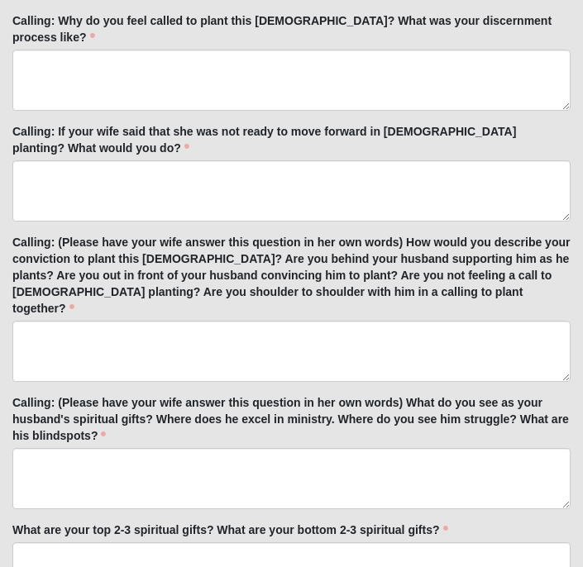
type textarea "My relationship with [PERSON_NAME] is doing well and growing. Being in the [DEM…"
click at [212, 234] on label "Calling: (Please have your wife answer this question in her own words) How woul…" at bounding box center [291, 275] width 558 height 83
click at [212, 321] on textarea "Calling: (Please have your wife answer this question in her own words) How woul…" at bounding box center [291, 351] width 558 height 61
click at [212, 234] on label "Calling: (Please have your wife answer this question in her own words) How woul…" at bounding box center [291, 275] width 558 height 83
click at [212, 321] on textarea "Calling: (Please have your wife answer this question in her own words) How woul…" at bounding box center [291, 351] width 558 height 61
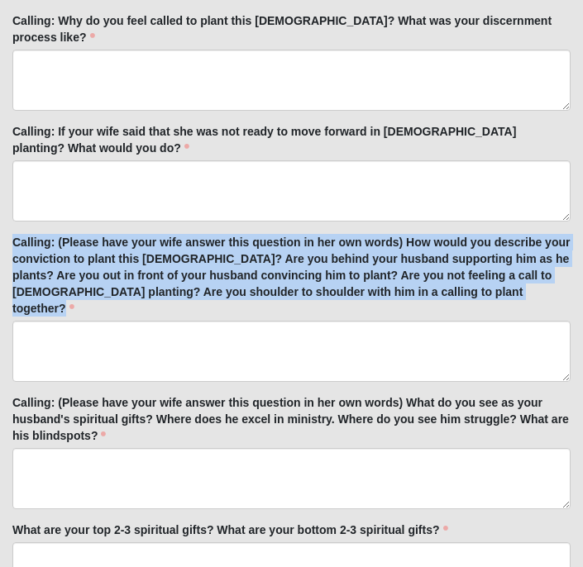
click at [212, 234] on label "Calling: (Please have your wife answer this question in her own words) How woul…" at bounding box center [291, 275] width 558 height 83
click at [212, 321] on textarea "Calling: (Please have your wife answer this question in her own words) How woul…" at bounding box center [291, 351] width 558 height 61
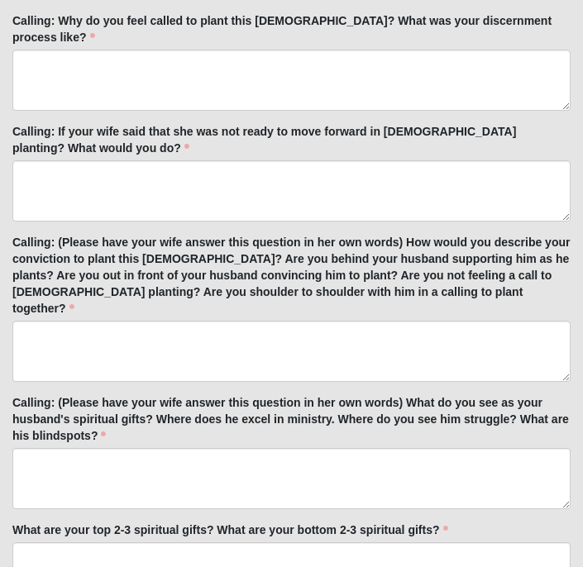
click at [212, 234] on label "Calling: (Please have your wife answer this question in her own words) How woul…" at bounding box center [291, 275] width 558 height 83
click at [212, 321] on textarea "Calling: (Please have your wife answer this question in her own words) How woul…" at bounding box center [291, 351] width 558 height 61
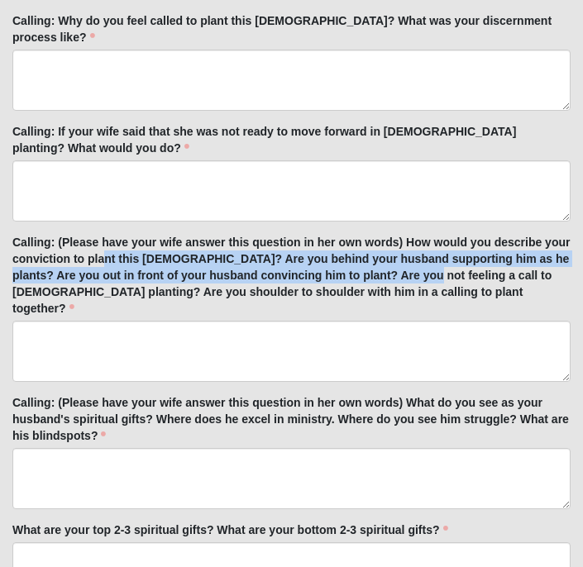
drag, startPoint x: 412, startPoint y: 232, endPoint x: 104, endPoint y: 205, distance: 309.5
click at [104, 234] on label "Calling: (Please have your wife answer this question in her own words) How woul…" at bounding box center [291, 275] width 558 height 83
click at [104, 321] on textarea "Calling: (Please have your wife answer this question in her own words) How woul…" at bounding box center [291, 351] width 558 height 61
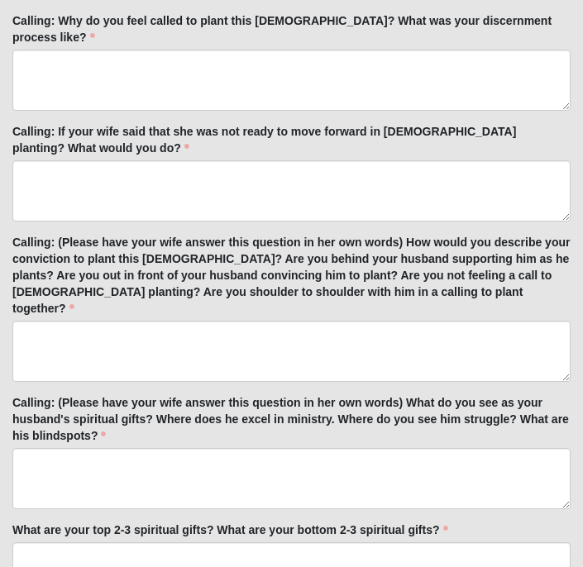
click at [299, 234] on label "Calling: (Please have your wife answer this question in her own words) How woul…" at bounding box center [291, 275] width 558 height 83
click at [299, 321] on textarea "Calling: (Please have your wife answer this question in her own words) How woul…" at bounding box center [291, 351] width 558 height 61
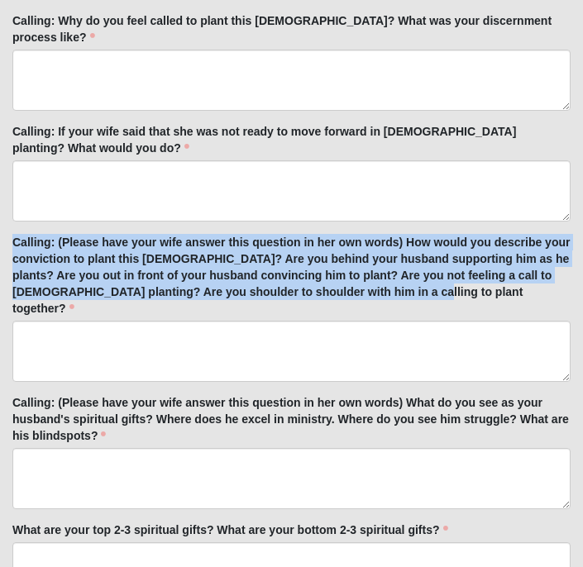
drag, startPoint x: 401, startPoint y: 242, endPoint x: 11, endPoint y: 188, distance: 394.0
copy label "Calling: (Please have your wife answer this question in her own words) How woul…"
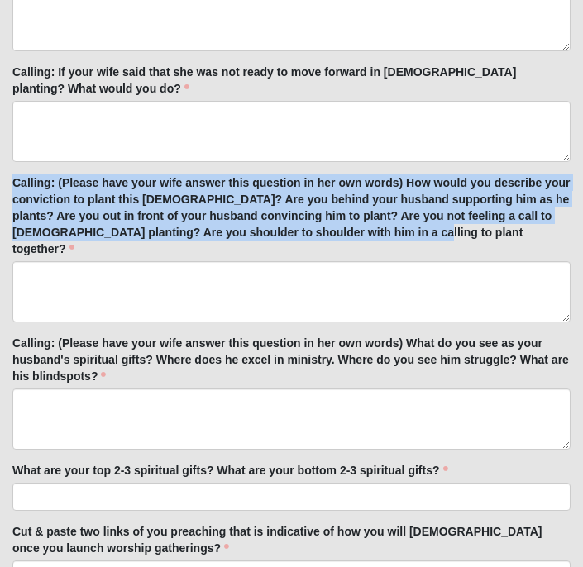
scroll to position [2761, 0]
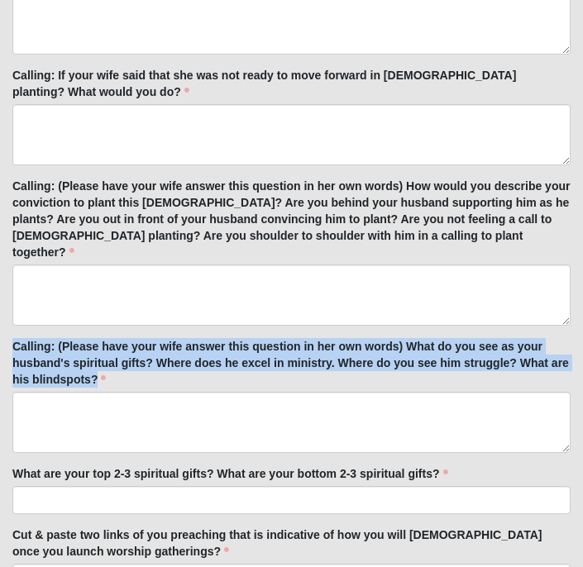
drag, startPoint x: 116, startPoint y: 314, endPoint x: 12, endPoint y: 279, distance: 109.0
click at [12, 338] on label "Calling: (Please have your wife answer this question in her own words) What do …" at bounding box center [291, 363] width 558 height 50
click at [12, 392] on textarea "Calling: (Please have your wife answer this question in her own words) What do …" at bounding box center [291, 422] width 558 height 61
drag, startPoint x: 15, startPoint y: 279, endPoint x: 153, endPoint y: 316, distance: 142.8
click at [153, 338] on label "Calling: (Please have your wife answer this question in her own words) What do …" at bounding box center [291, 363] width 558 height 50
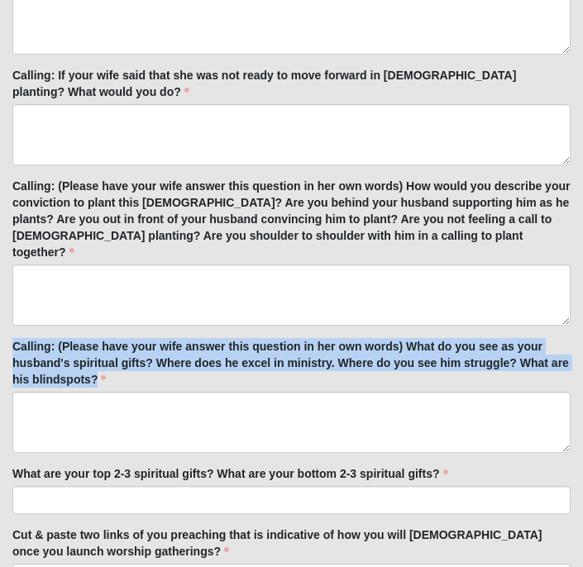
click at [153, 392] on textarea "Calling: (Please have your wife answer this question in her own words) What do …" at bounding box center [291, 422] width 558 height 61
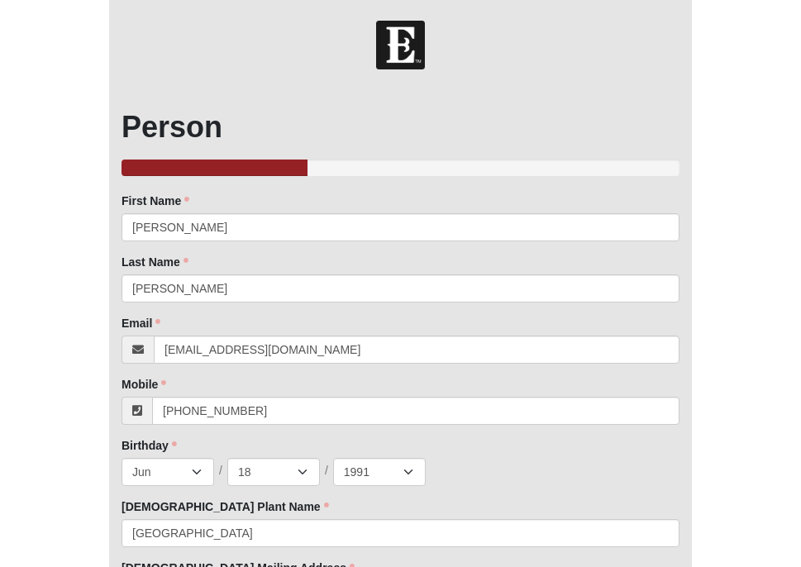
scroll to position [0, 0]
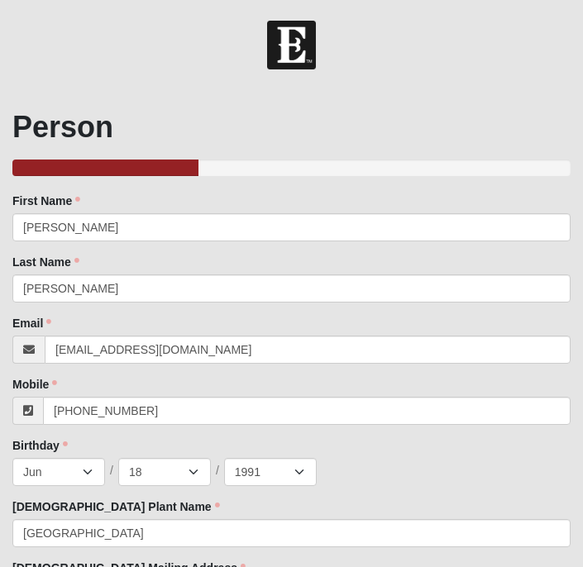
click at [171, 168] on div "33.333333333333333333333333330% Complete" at bounding box center [105, 168] width 186 height 17
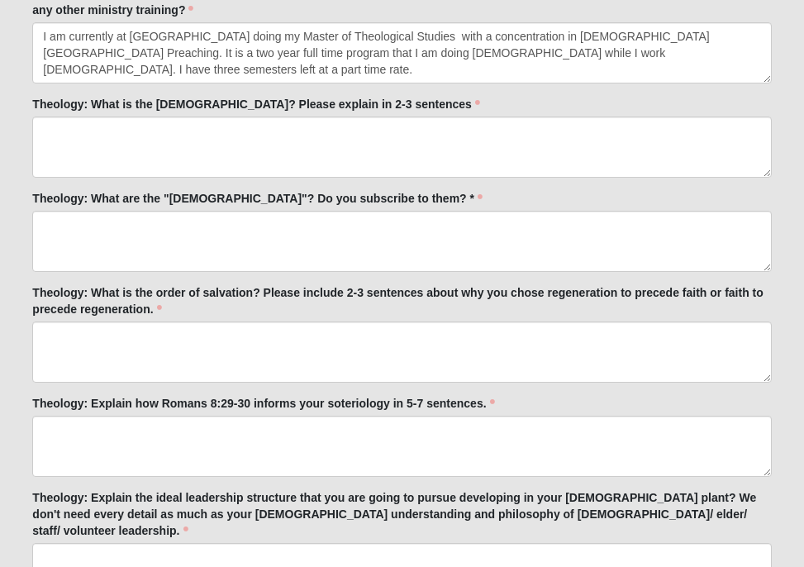
scroll to position [1546, 0]
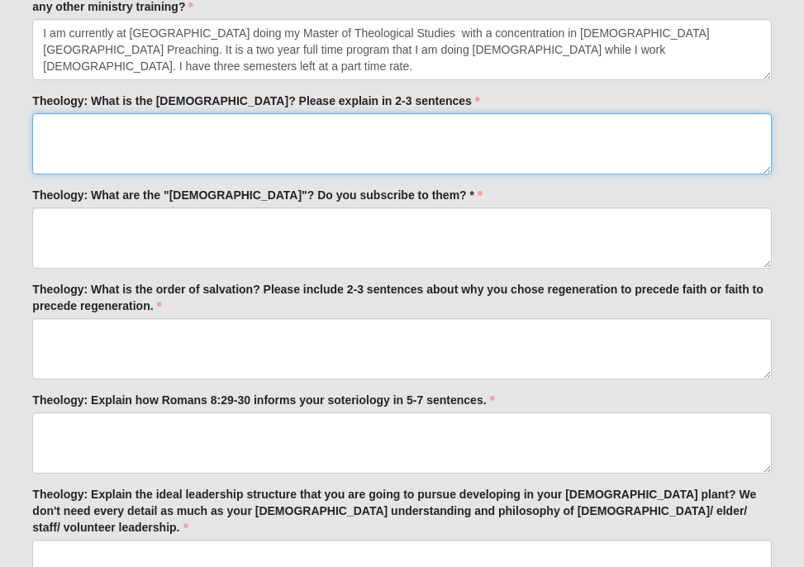
click at [469, 141] on textarea "Theology: What is the [DEMOGRAPHIC_DATA]? Please explain in 2-3 sentences" at bounding box center [401, 143] width 739 height 61
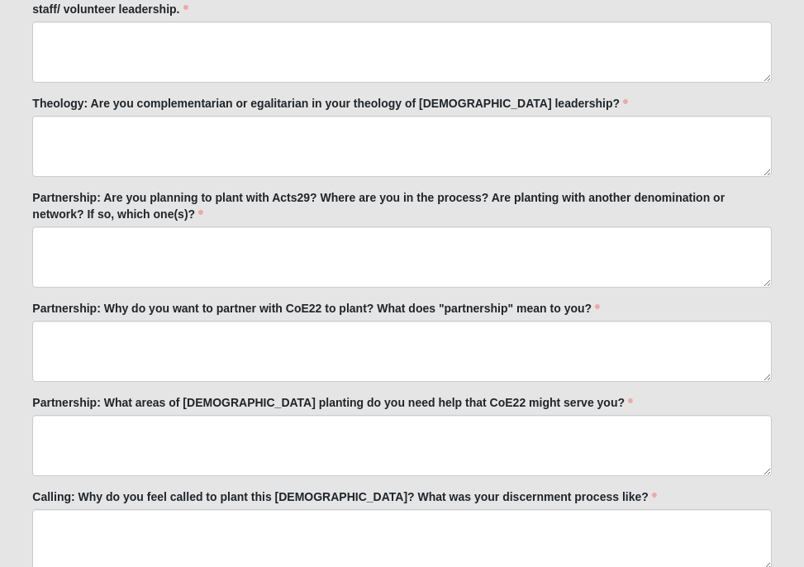
scroll to position [2067, 0]
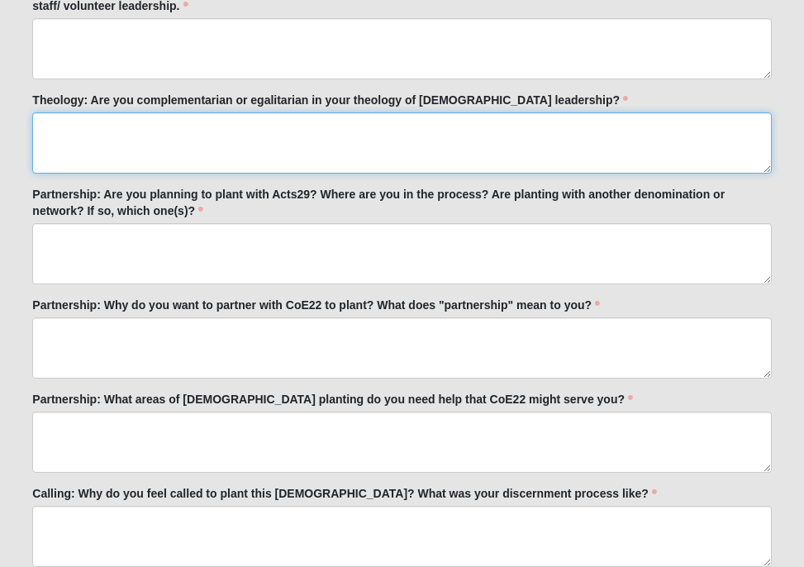
click at [359, 131] on textarea "Theology: Are you complementarian or egalitarian in your theology of [DEMOGRAPH…" at bounding box center [401, 142] width 739 height 61
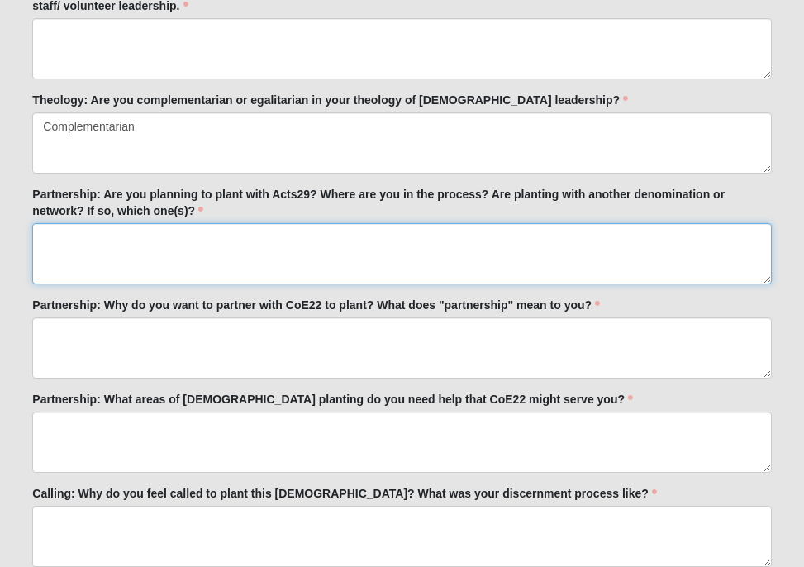
click at [450, 246] on textarea "Partnership: Are you planning to plant with Acts29? Where are you in the proces…" at bounding box center [401, 253] width 739 height 61
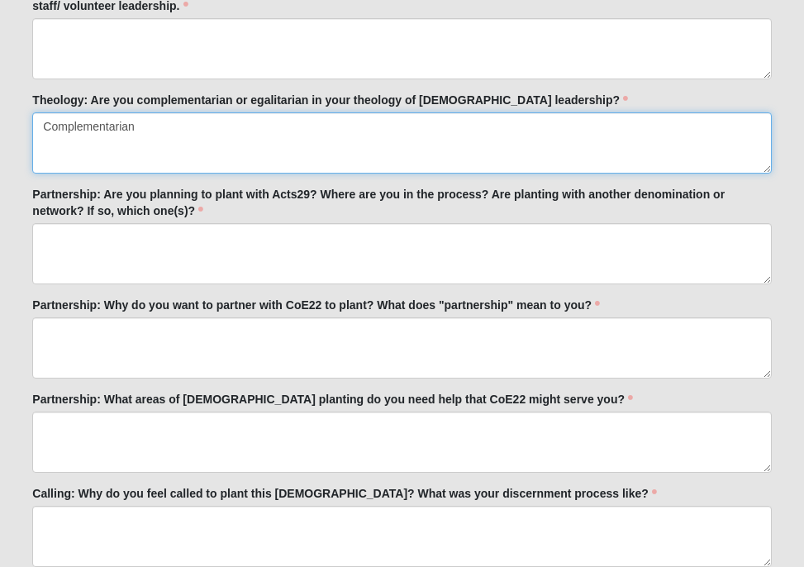
click at [89, 112] on textarea "Complementarian" at bounding box center [401, 142] width 739 height 61
click at [139, 123] on textarea "Complementarian" at bounding box center [401, 142] width 739 height 61
drag, startPoint x: 155, startPoint y: 127, endPoint x: 206, endPoint y: 150, distance: 56.2
click at [206, 150] on textarea "Complementarian" at bounding box center [401, 142] width 739 height 61
type textarea "Complementarian"
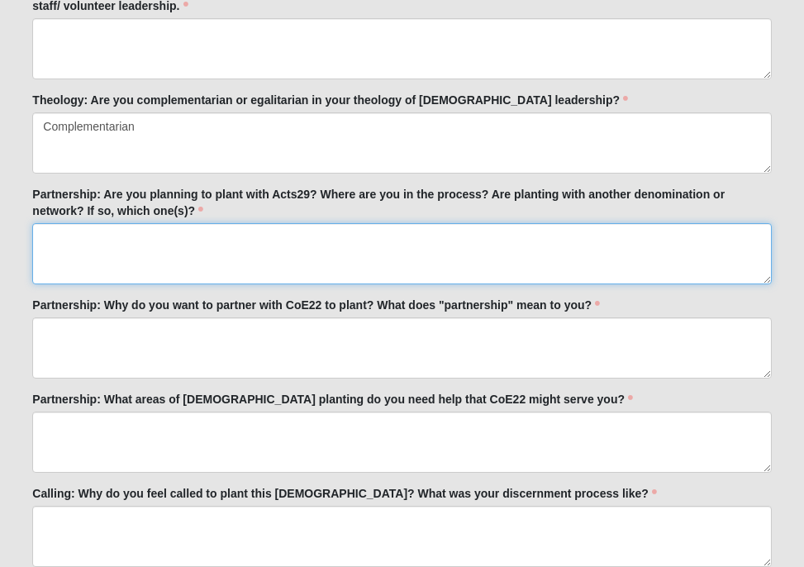
click at [245, 255] on textarea "Partnership: Are you planning to plant with Acts29? Where are you in the proces…" at bounding box center [401, 253] width 739 height 61
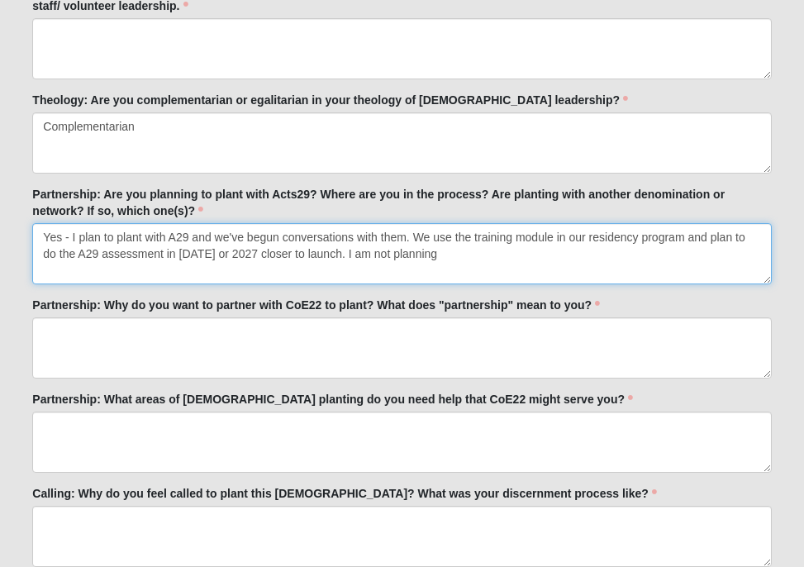
type textarea "Yes - I plan to plant with A29 and we've begun conversations with them. We use …"
